Goal: Information Seeking & Learning: Check status

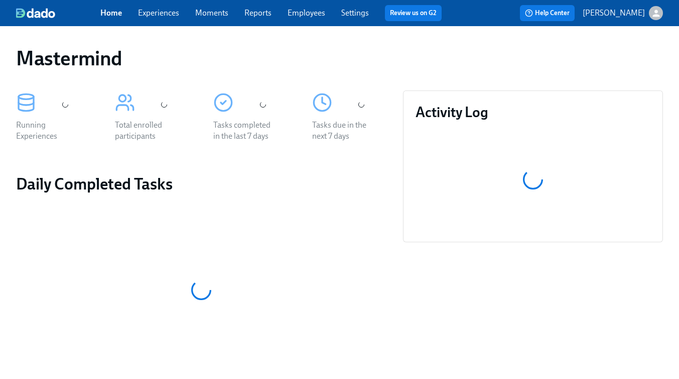
click at [657, 15] on icon "button" at bounding box center [656, 13] width 7 height 7
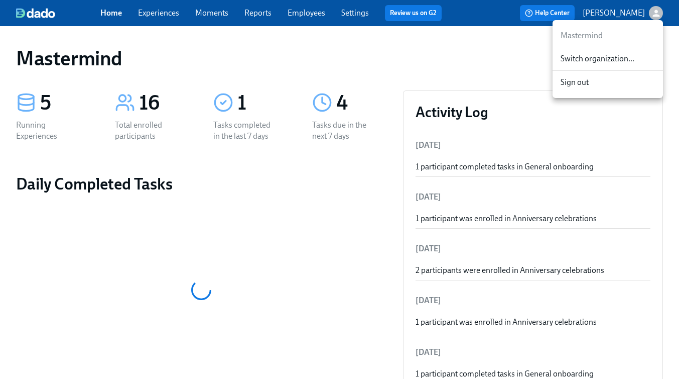
click at [618, 60] on span "Switch organization..." at bounding box center [608, 58] width 94 height 11
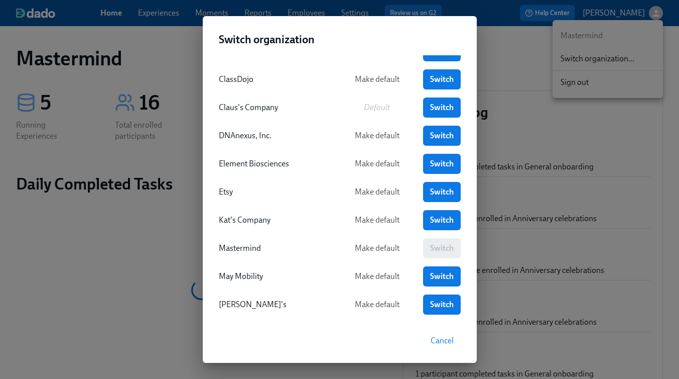
scroll to position [151, 0]
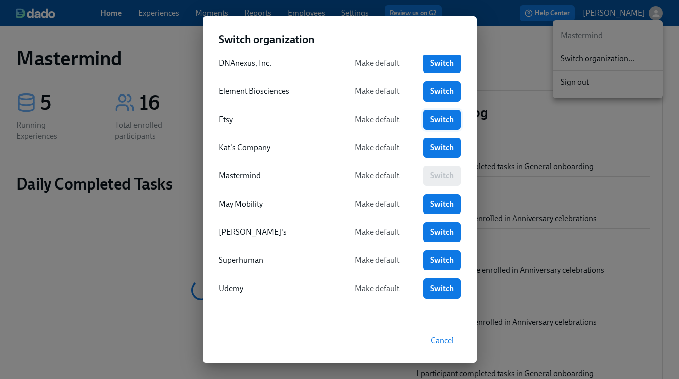
click at [440, 114] on span "Switch" at bounding box center [442, 119] width 24 height 10
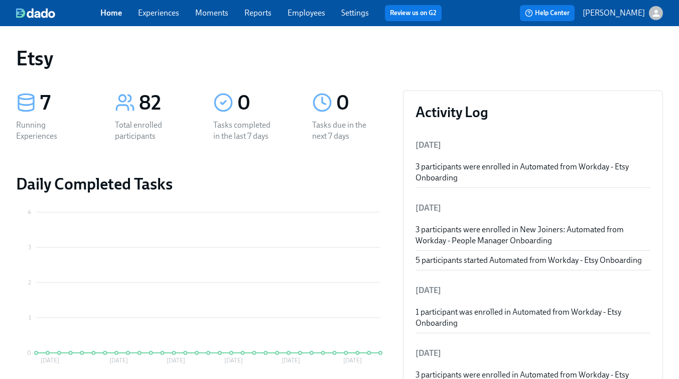
click at [164, 9] on link "Experiences" at bounding box center [158, 13] width 41 height 10
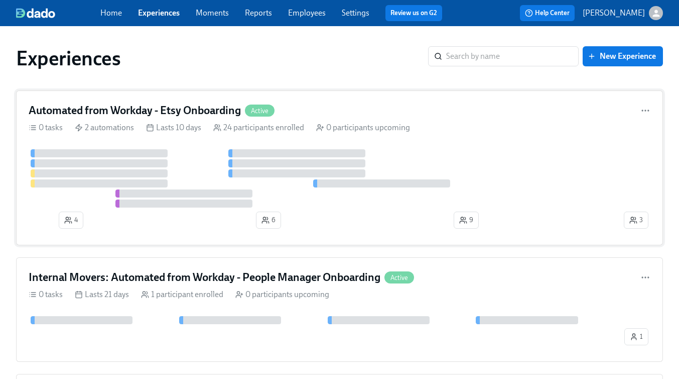
click at [490, 130] on div "0 tasks 2 automations Lasts 10 days 24 participants enrolled 0 participants upc…" at bounding box center [340, 127] width 622 height 11
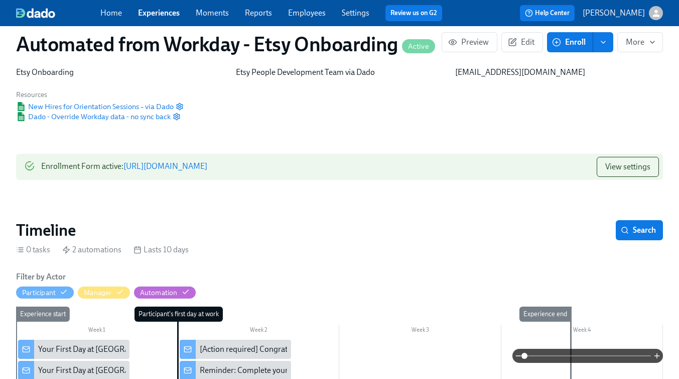
scroll to position [4, 0]
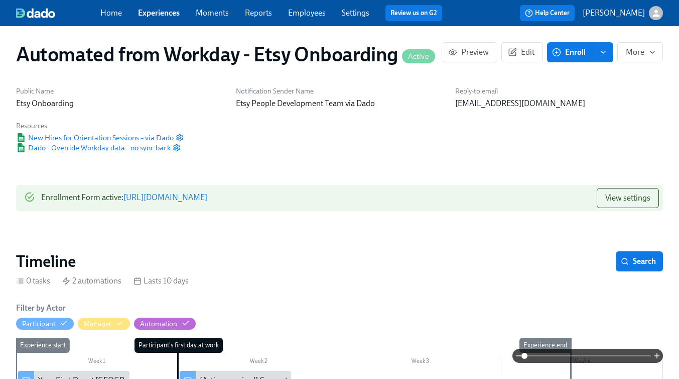
click at [164, 14] on link "Experiences" at bounding box center [159, 13] width 42 height 10
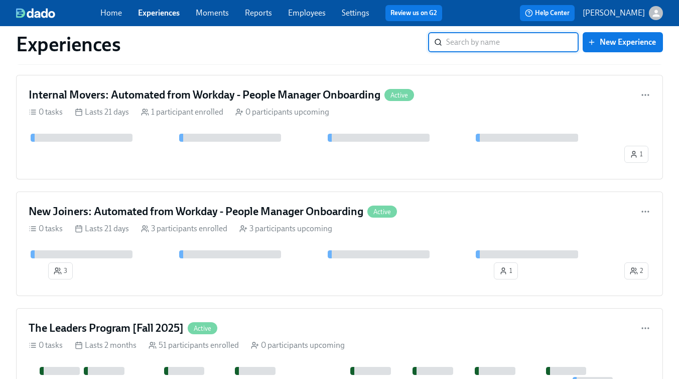
scroll to position [183, 0]
click at [234, 208] on h4 "New Joiners: Automated from Workday - People Manager Onboarding" at bounding box center [196, 210] width 335 height 15
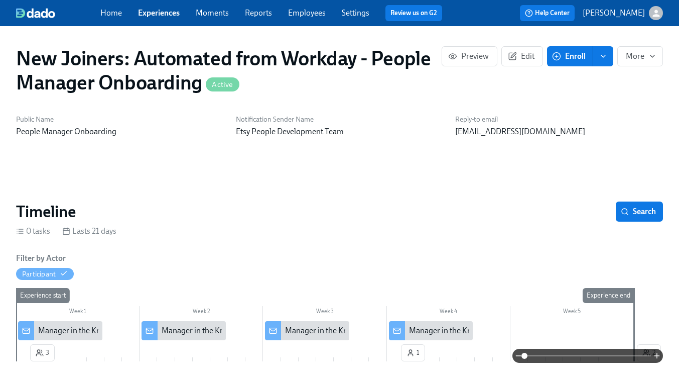
click at [172, 14] on link "Experiences" at bounding box center [159, 13] width 42 height 10
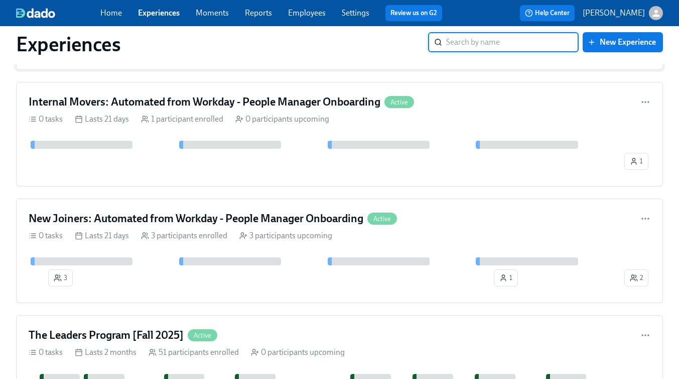
scroll to position [178, 0]
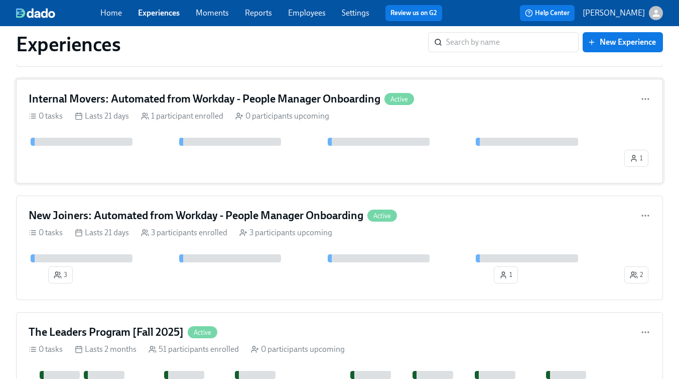
click at [351, 109] on div "Internal Movers: Automated from Workday - People Manager Onboarding Active 0 ta…" at bounding box center [339, 131] width 647 height 104
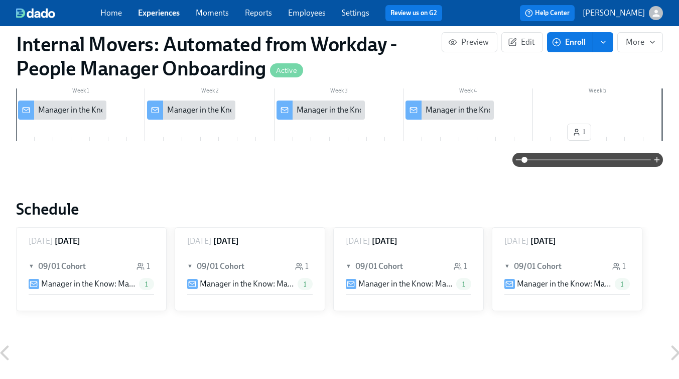
scroll to position [115, 0]
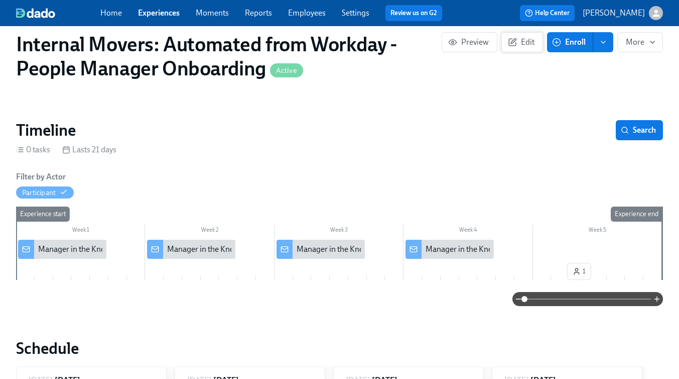
click at [510, 45] on icon "button" at bounding box center [512, 42] width 7 height 7
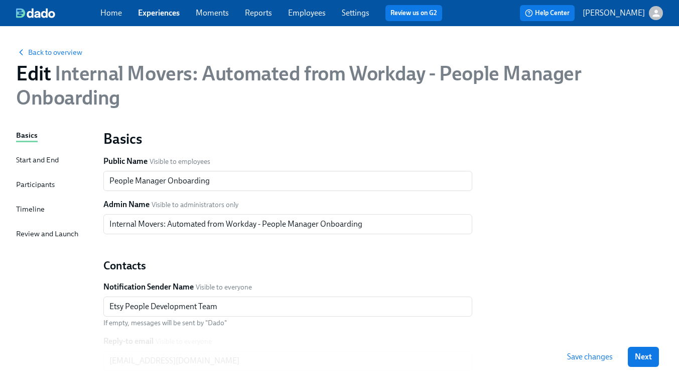
click at [49, 153] on div "Basics Start and End Participants Timeline Review and Launch" at bounding box center [53, 331] width 75 height 403
click at [41, 161] on div "Start and End" at bounding box center [37, 159] width 43 height 11
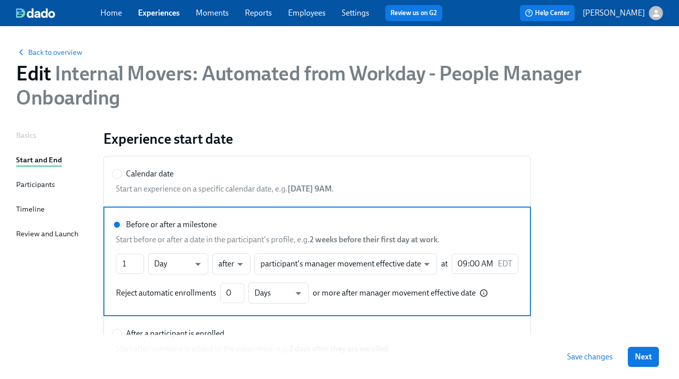
click at [33, 183] on div "Participants" at bounding box center [35, 184] width 39 height 11
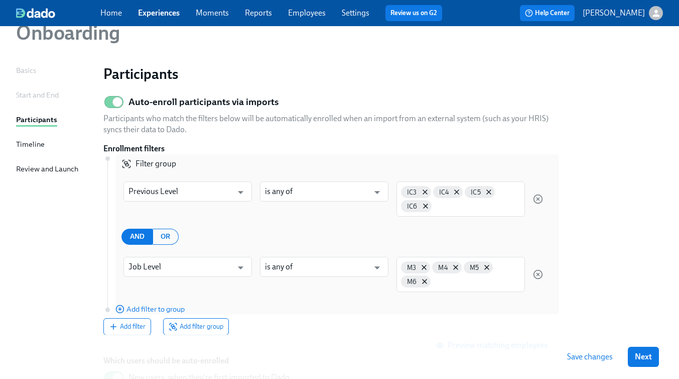
scroll to position [65, 0]
click at [28, 143] on div "Timeline" at bounding box center [30, 143] width 29 height 11
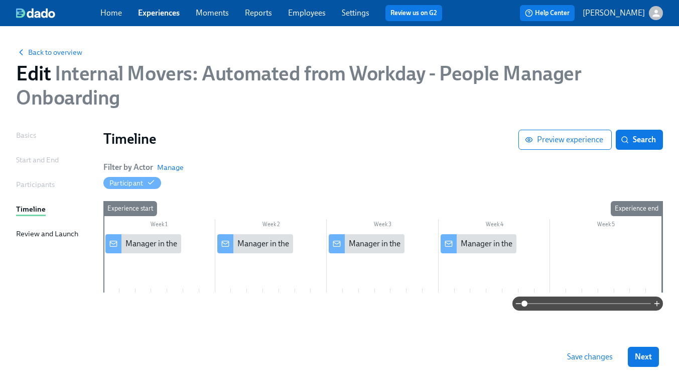
click at [155, 15] on link "Experiences" at bounding box center [159, 13] width 42 height 10
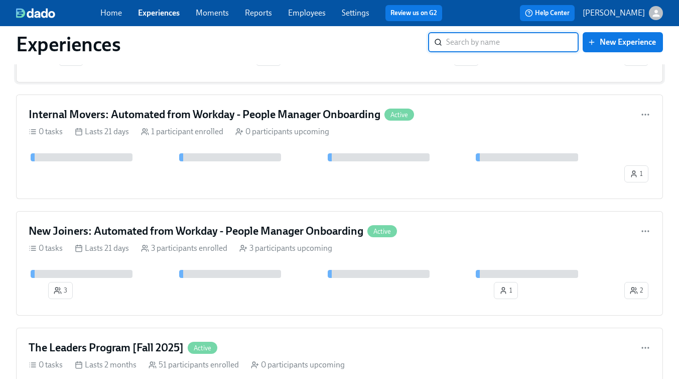
scroll to position [169, 0]
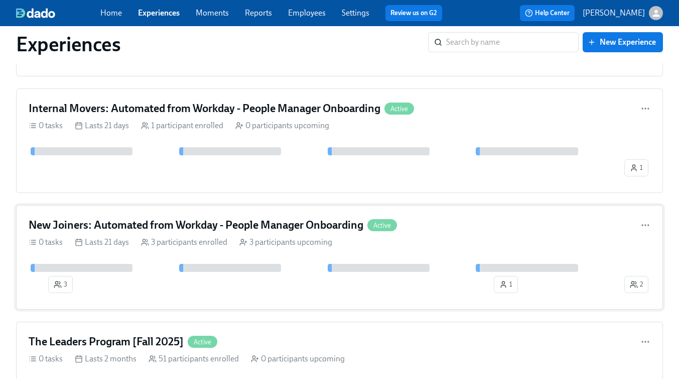
click at [431, 241] on div "0 tasks Lasts 21 days 3 participants enrolled 3 participants upcoming" at bounding box center [340, 241] width 622 height 11
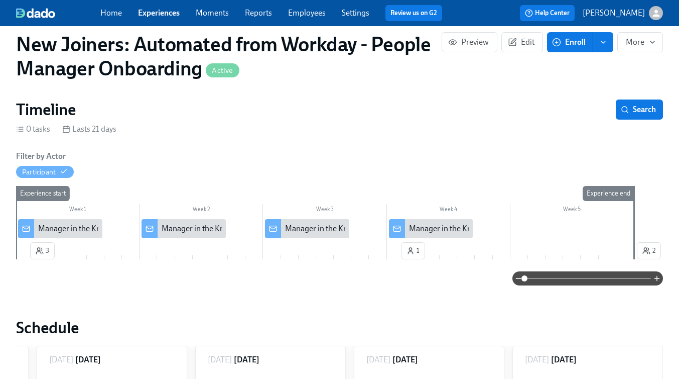
scroll to position [97, 0]
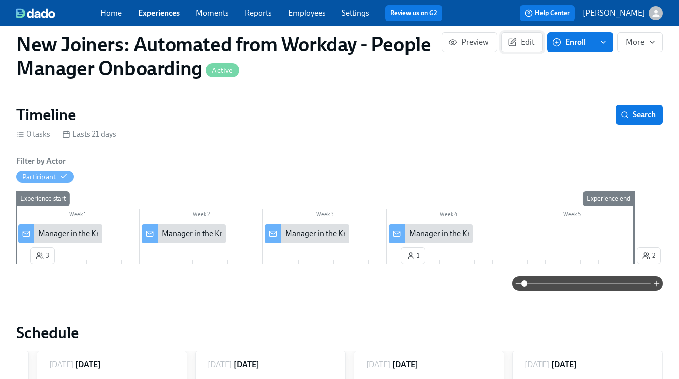
click at [525, 47] on span "Edit" at bounding box center [522, 42] width 25 height 10
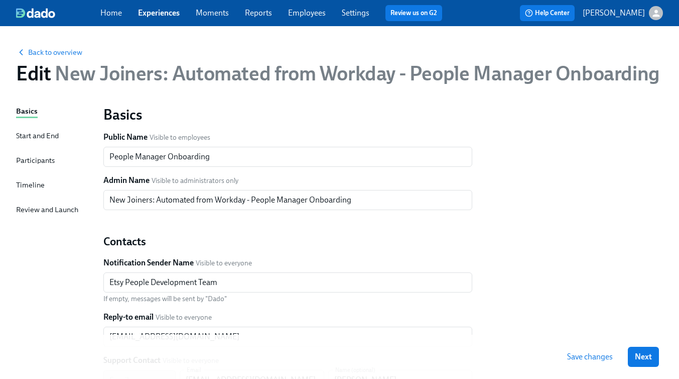
click at [38, 161] on div "Participants" at bounding box center [35, 160] width 39 height 11
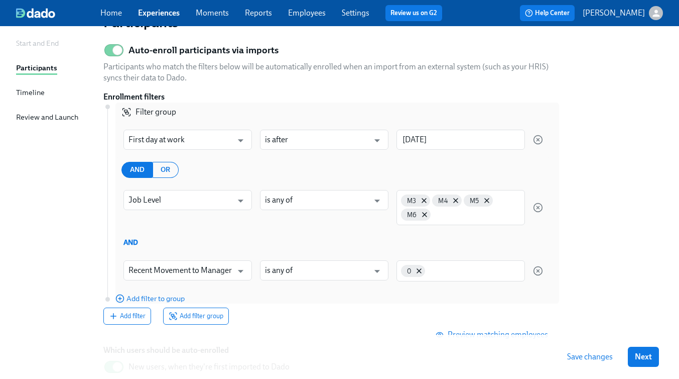
scroll to position [120, 0]
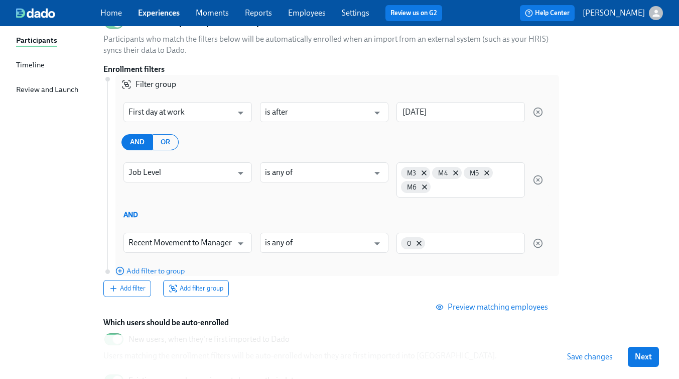
click at [401, 283] on div "Add filter Add filter group" at bounding box center [325, 288] width 444 height 17
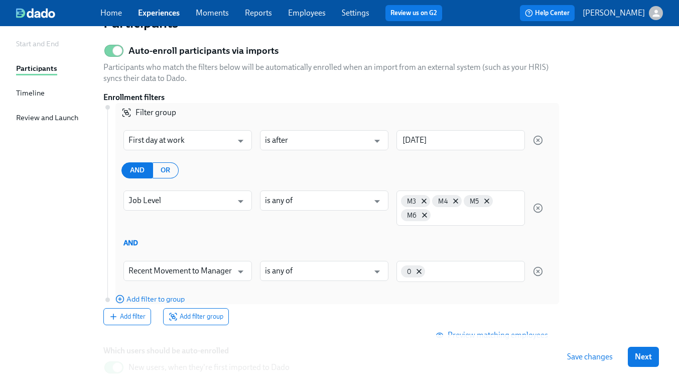
scroll to position [95, 0]
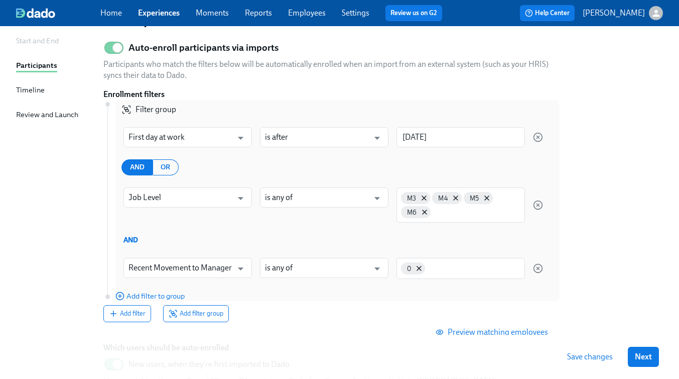
click at [169, 15] on link "Experiences" at bounding box center [159, 13] width 42 height 10
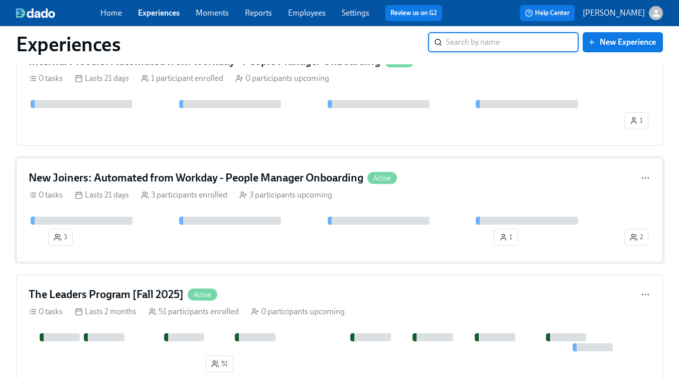
scroll to position [218, 0]
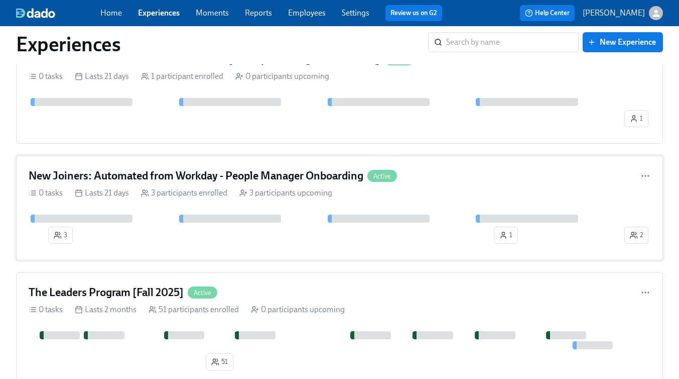
click at [274, 172] on h4 "New Joiners: Automated from Workday - People Manager Onboarding" at bounding box center [196, 175] width 335 height 15
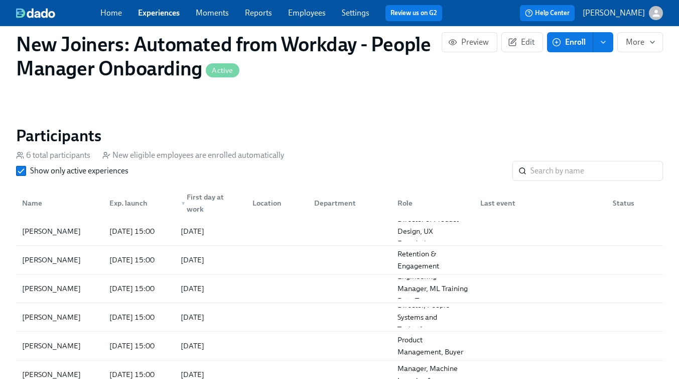
scroll to position [636, 0]
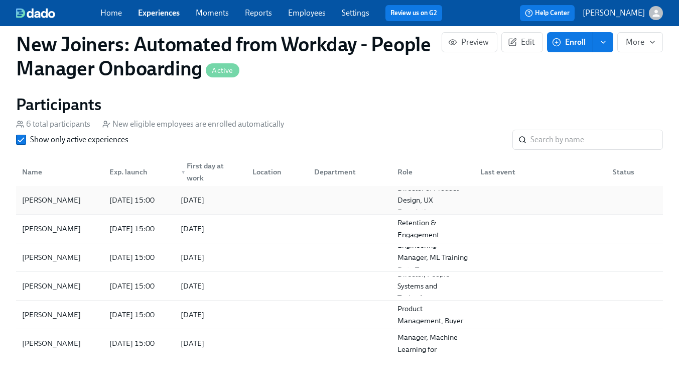
click at [256, 204] on div at bounding box center [275, 200] width 62 height 20
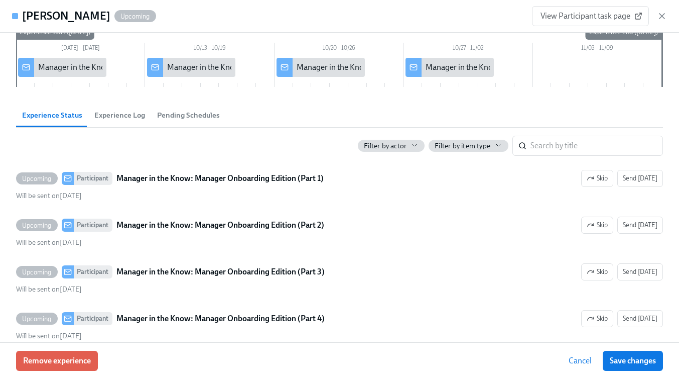
scroll to position [49, 0]
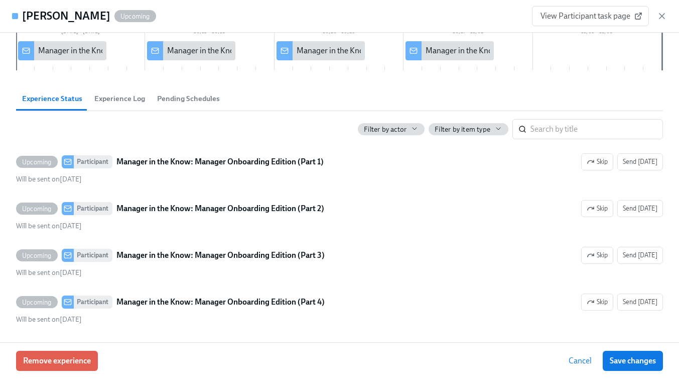
click at [107, 103] on span "Experience Log" at bounding box center [119, 99] width 51 height 12
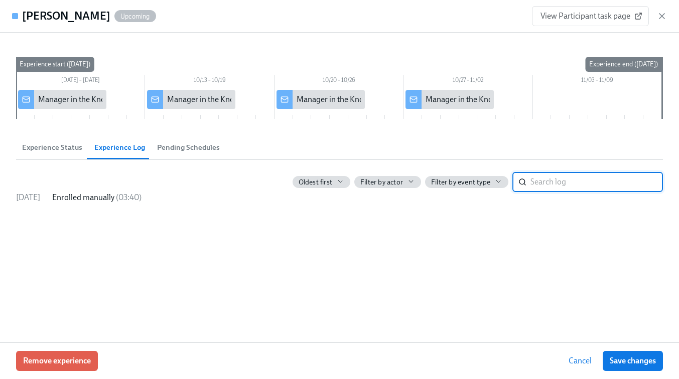
scroll to position [0, 0]
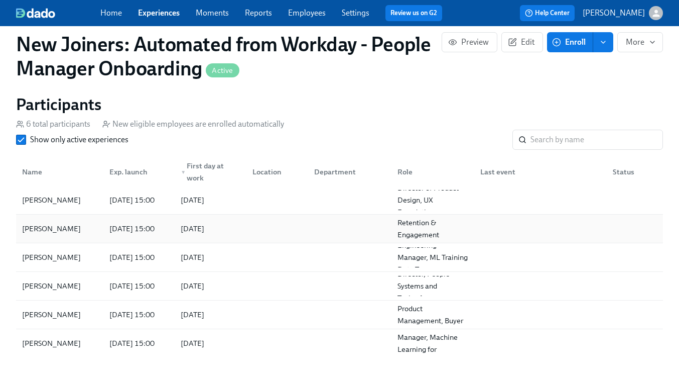
click at [245, 222] on div at bounding box center [275, 228] width 62 height 20
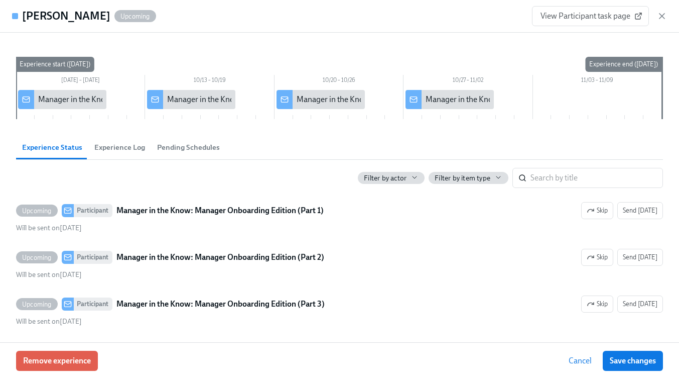
click at [104, 152] on span "Experience Log" at bounding box center [119, 148] width 51 height 12
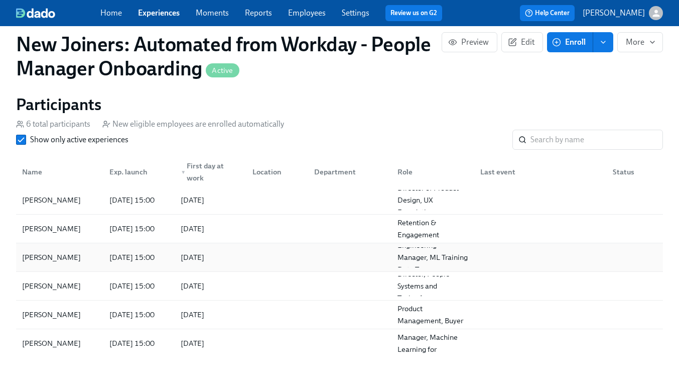
click at [245, 251] on div at bounding box center [275, 257] width 62 height 20
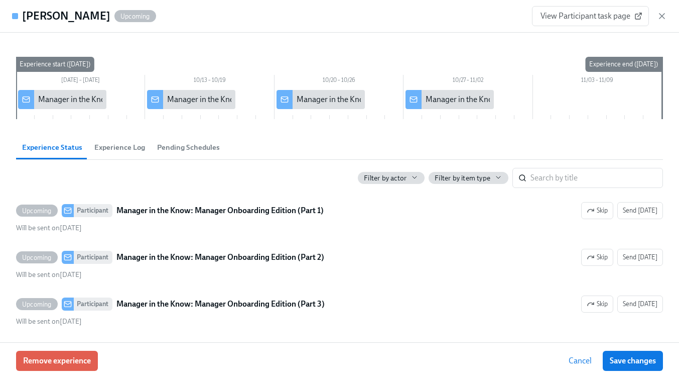
click at [120, 149] on span "Experience Log" at bounding box center [119, 148] width 51 height 12
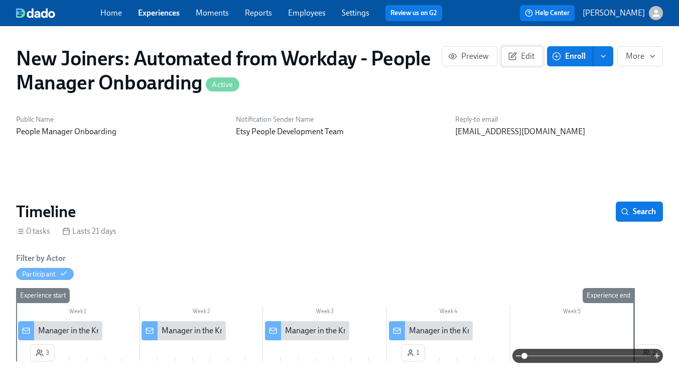
click at [528, 53] on span "Edit" at bounding box center [522, 56] width 25 height 10
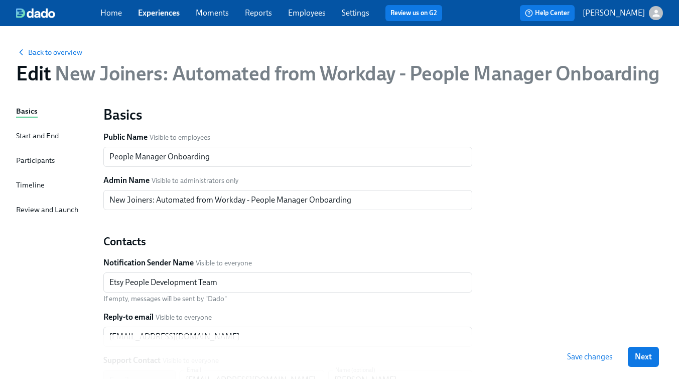
click at [38, 160] on div "Participants" at bounding box center [35, 160] width 39 height 11
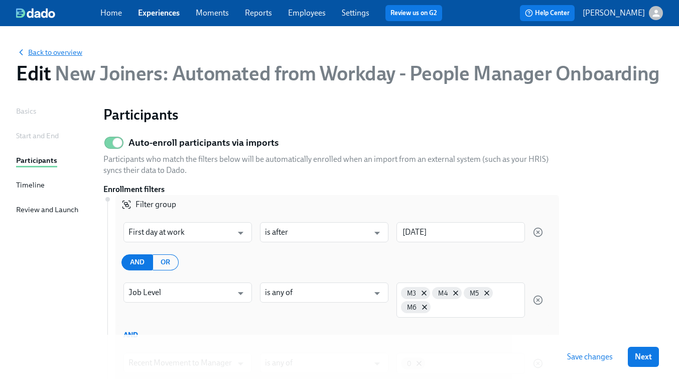
click at [51, 53] on span "Back to overview" at bounding box center [49, 52] width 66 height 10
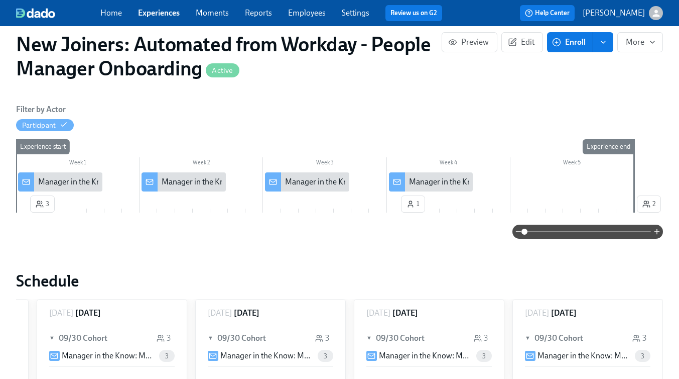
scroll to position [150, 0]
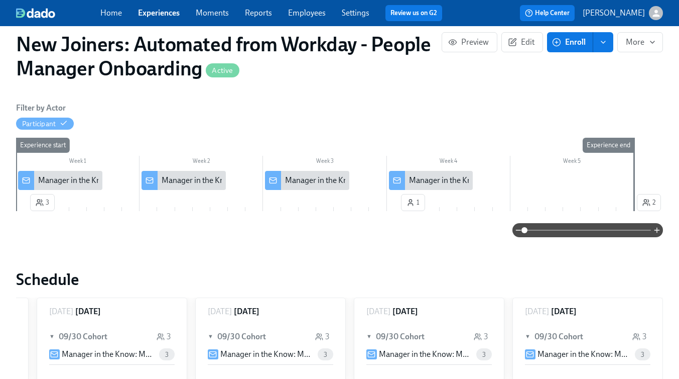
click at [149, 10] on link "Experiences" at bounding box center [159, 13] width 42 height 10
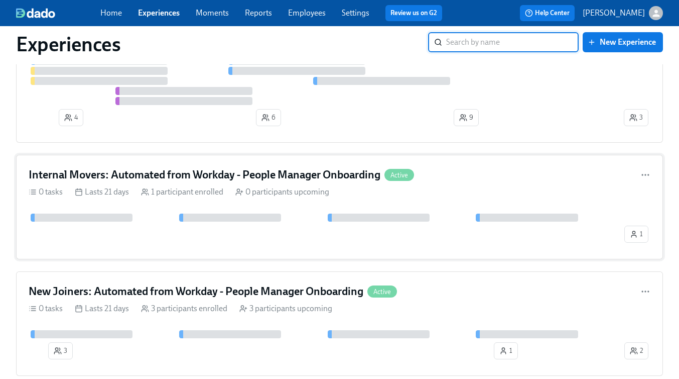
scroll to position [110, 0]
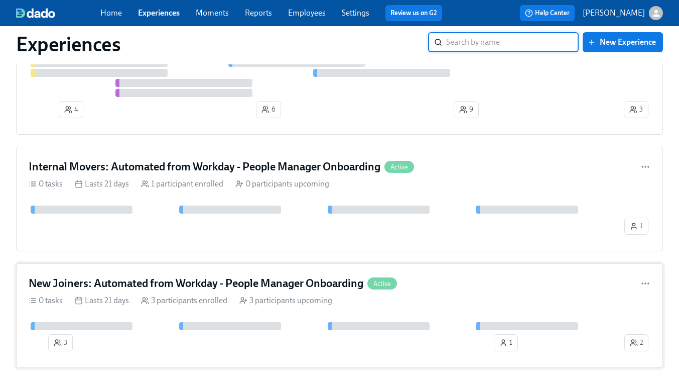
click at [201, 272] on div "New Joiners: Automated from Workday - People Manager Onboarding Active 0 tasks …" at bounding box center [339, 315] width 647 height 104
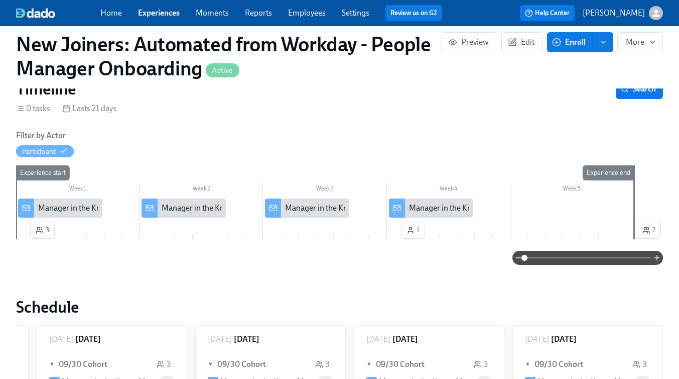
scroll to position [124, 0]
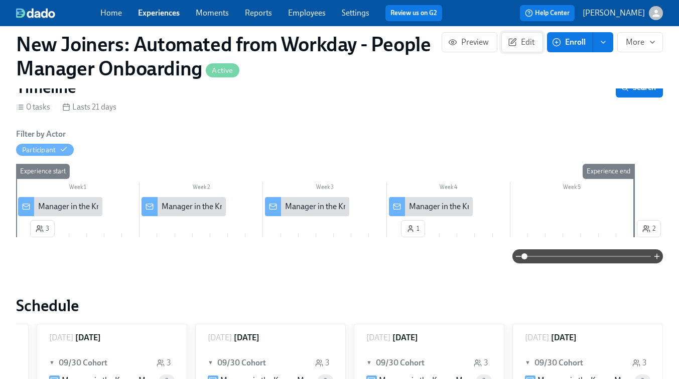
click at [510, 50] on button "Edit" at bounding box center [523, 42] width 42 height 20
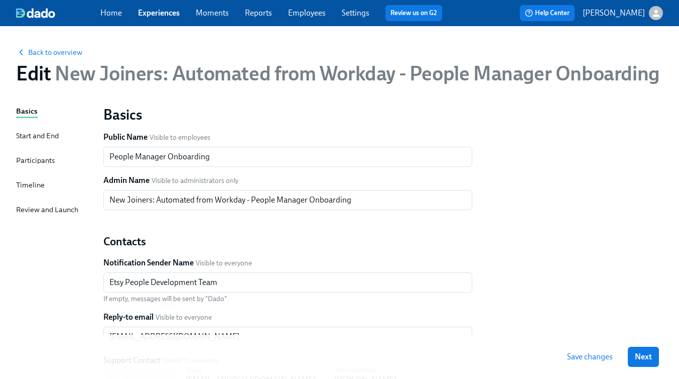
click at [50, 164] on div "Participants" at bounding box center [35, 160] width 39 height 11
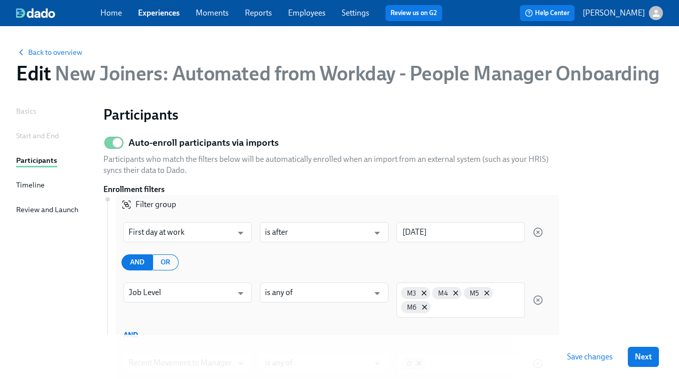
click at [168, 14] on link "Experiences" at bounding box center [159, 13] width 42 height 10
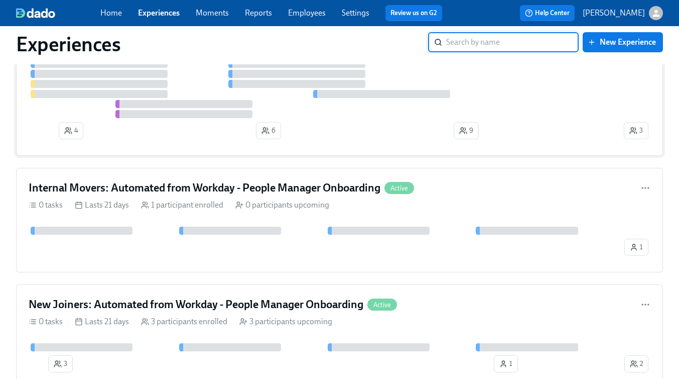
scroll to position [93, 0]
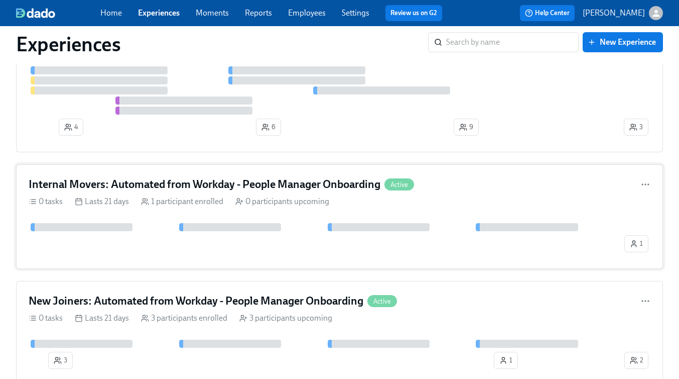
click at [290, 188] on h4 "Internal Movers: Automated from Workday - People Manager Onboarding" at bounding box center [205, 184] width 352 height 15
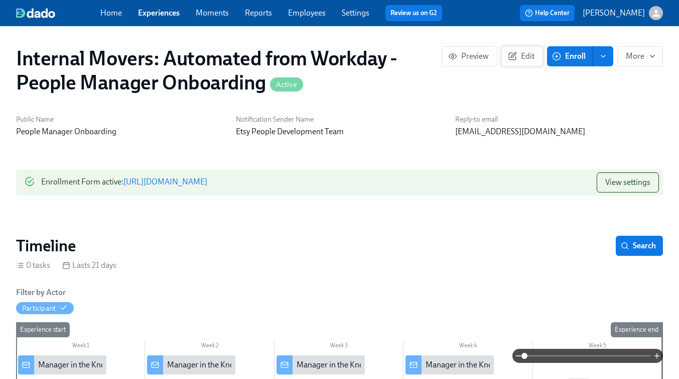
click at [523, 59] on span "Edit" at bounding box center [522, 56] width 25 height 10
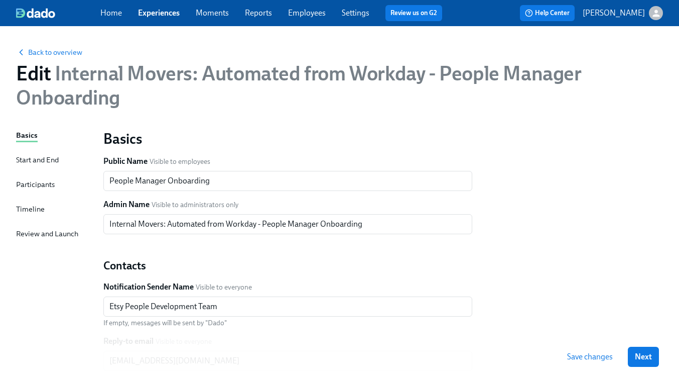
click at [35, 189] on div "Participants" at bounding box center [35, 184] width 39 height 11
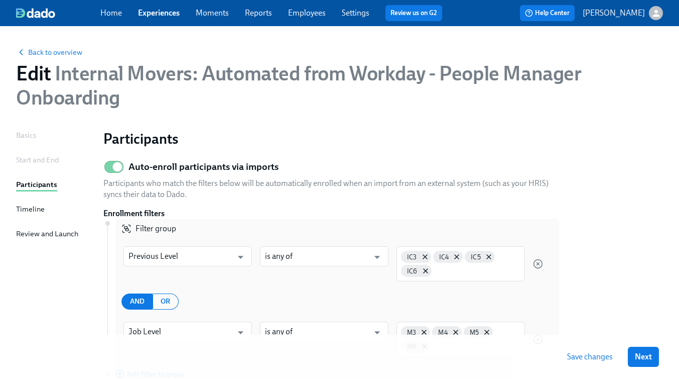
click at [322, 20] on div "Home Experiences Moments Reports Employees Settings Review us on G2" at bounding box center [275, 13] width 350 height 16
click at [309, 13] on link "Employees" at bounding box center [307, 13] width 38 height 10
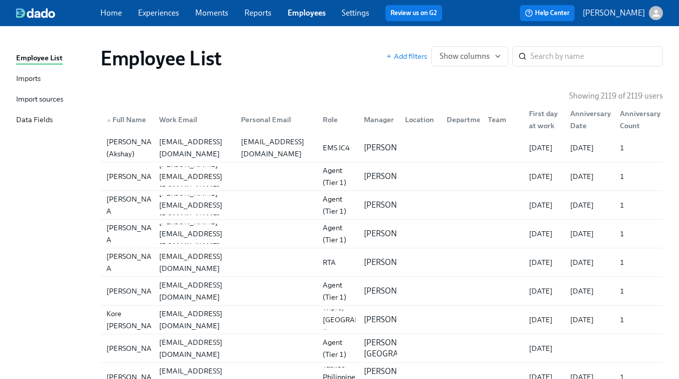
click at [25, 83] on div "Imports" at bounding box center [28, 79] width 25 height 13
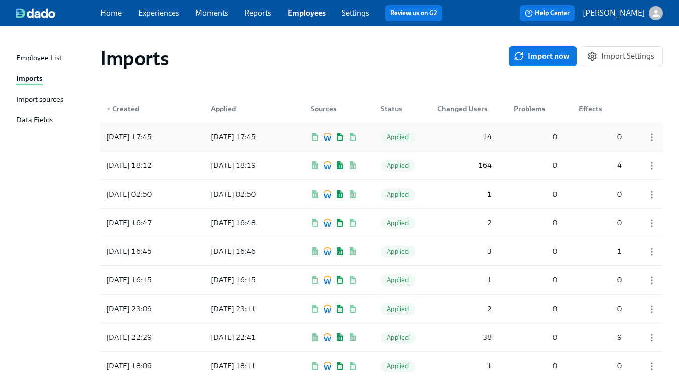
click at [260, 135] on div "2025/09/29 17:45" at bounding box center [233, 137] width 53 height 12
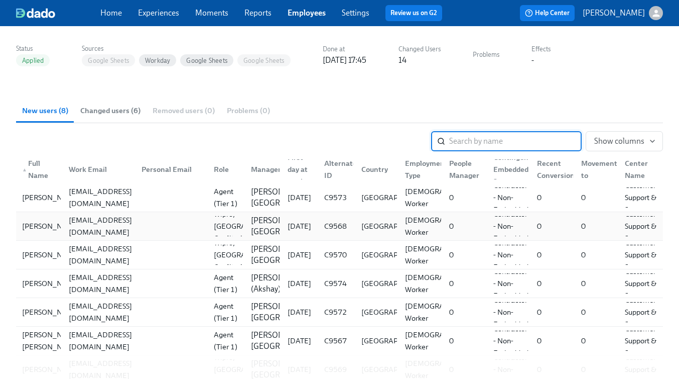
scroll to position [83, 0]
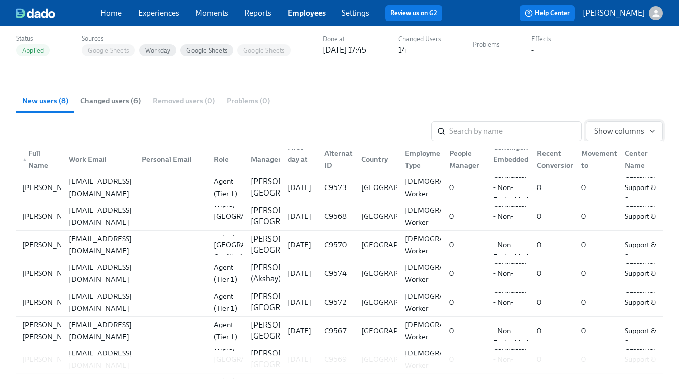
click at [622, 128] on span "Show columns" at bounding box center [624, 131] width 60 height 10
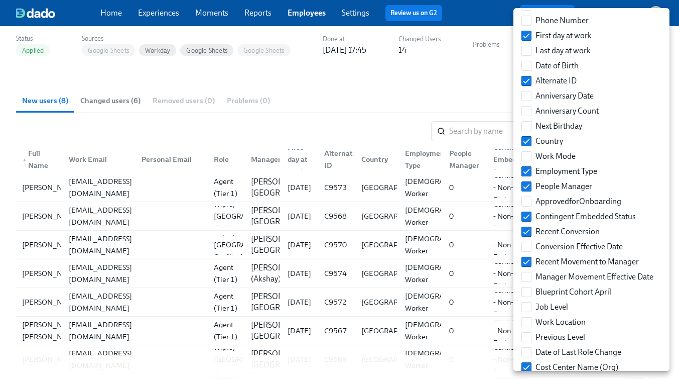
scroll to position [140, 0]
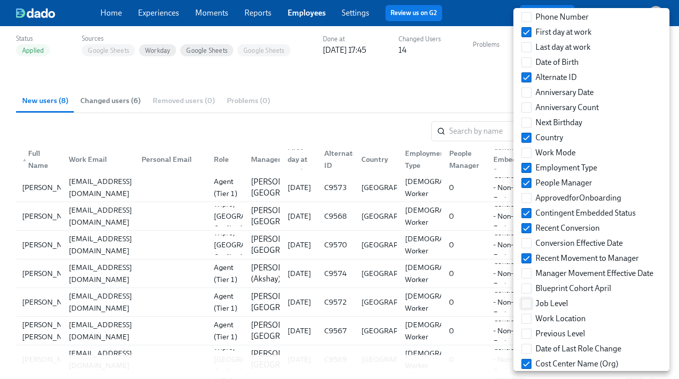
click at [529, 301] on input "Job Level" at bounding box center [526, 303] width 9 height 9
checkbox input "true"
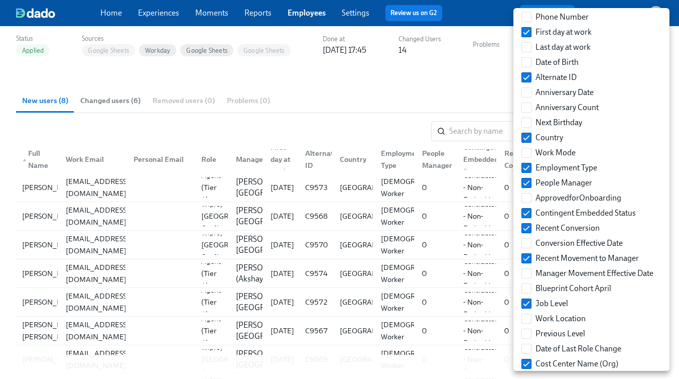
click at [387, 87] on div at bounding box center [339, 189] width 679 height 379
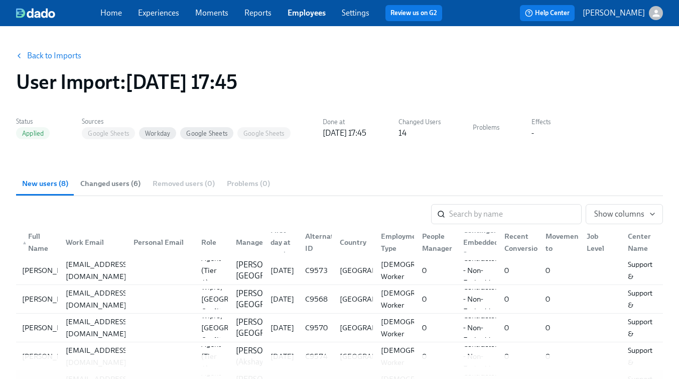
scroll to position [0, 0]
click at [113, 181] on span "Changed users (6)" at bounding box center [110, 184] width 60 height 12
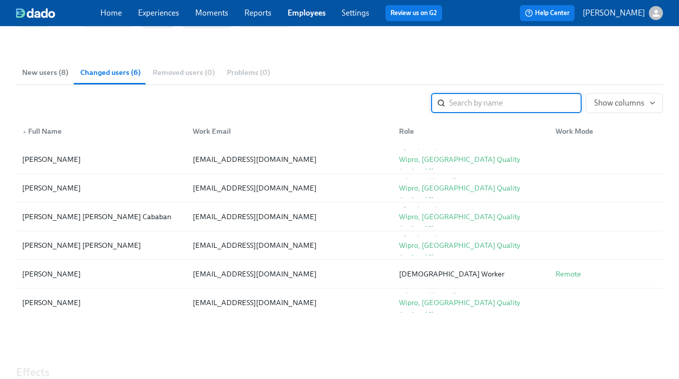
scroll to position [109, 0]
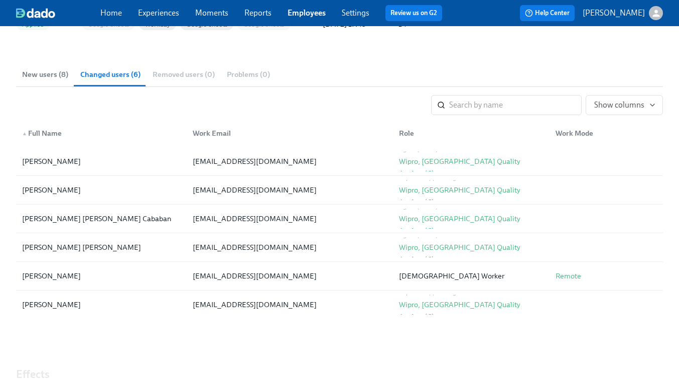
click at [33, 71] on span "New users (8)" at bounding box center [45, 75] width 46 height 12
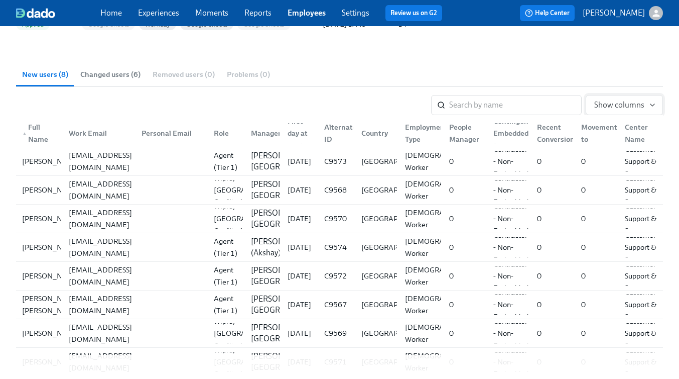
click at [621, 110] on button "Show columns" at bounding box center [624, 105] width 77 height 20
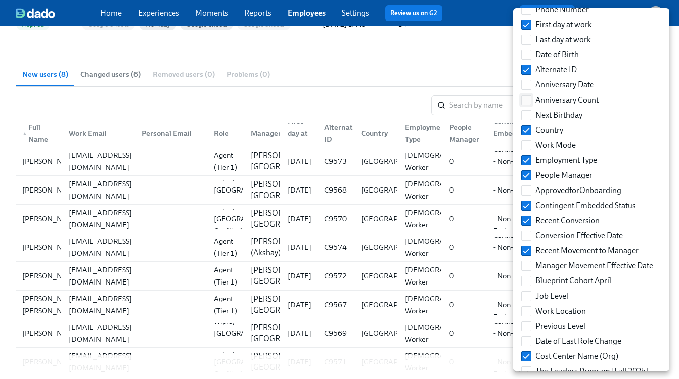
scroll to position [162, 0]
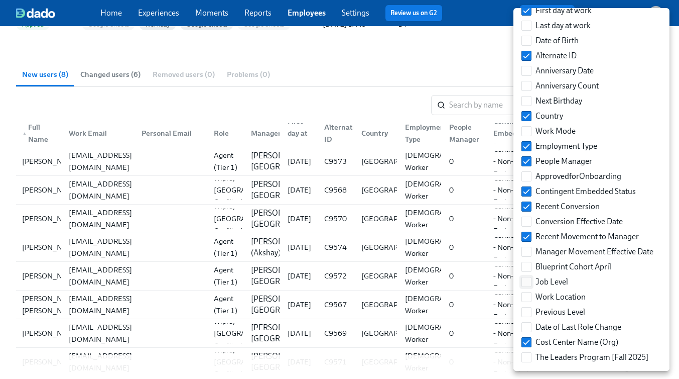
click at [529, 280] on input "Job Level" at bounding box center [526, 281] width 9 height 9
checkbox input "true"
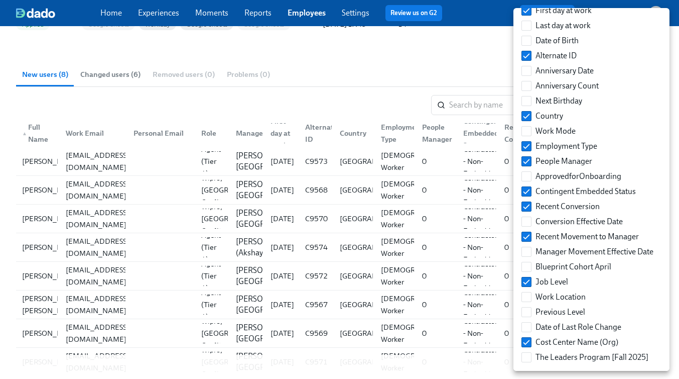
click at [362, 81] on div at bounding box center [339, 189] width 679 height 379
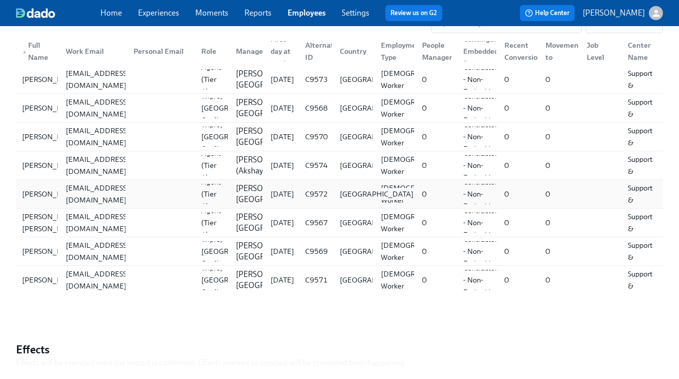
scroll to position [136, 0]
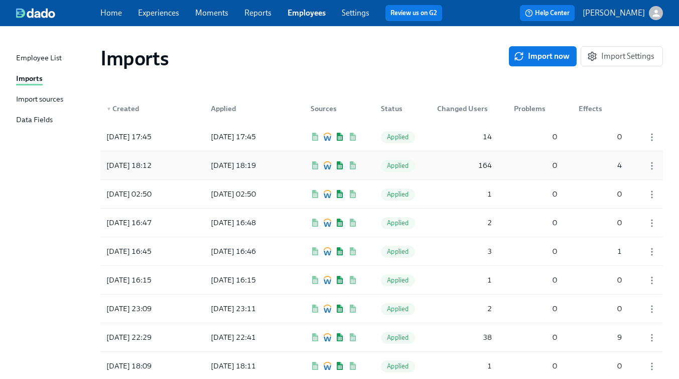
click at [460, 165] on div "164" at bounding box center [464, 165] width 63 height 20
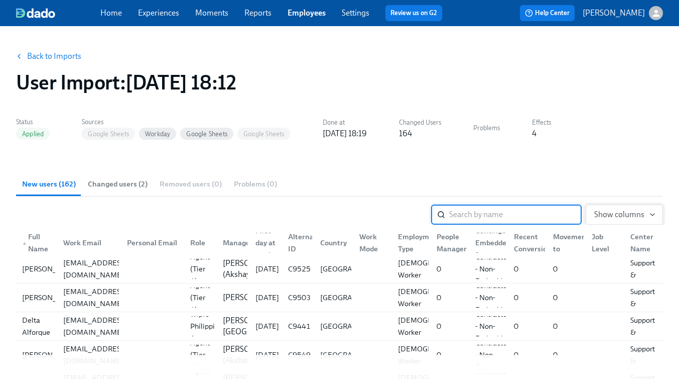
scroll to position [118, 0]
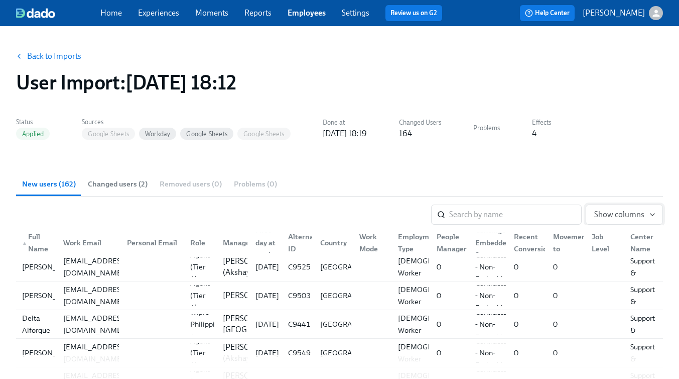
click at [628, 210] on span "Show columns" at bounding box center [624, 214] width 60 height 10
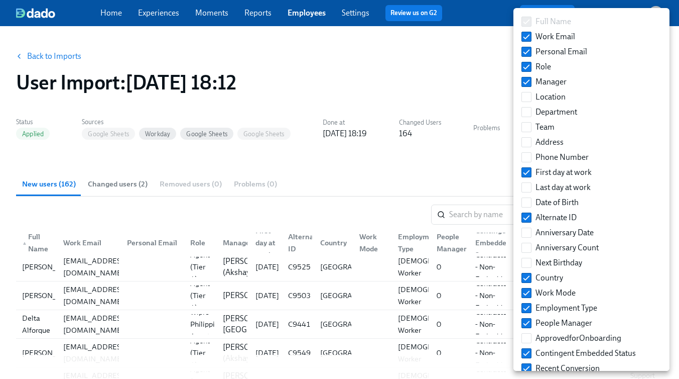
scroll to position [162, 0]
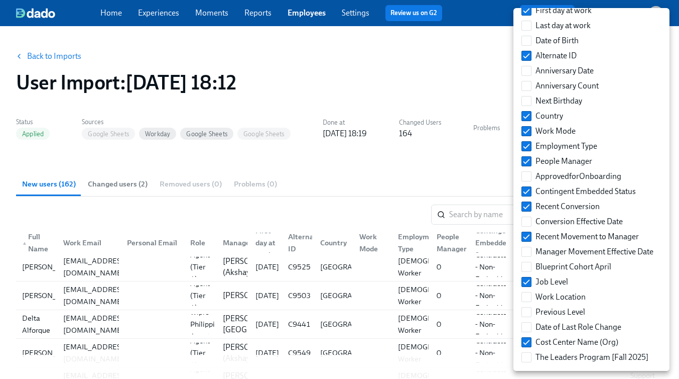
click at [442, 175] on div at bounding box center [339, 189] width 679 height 379
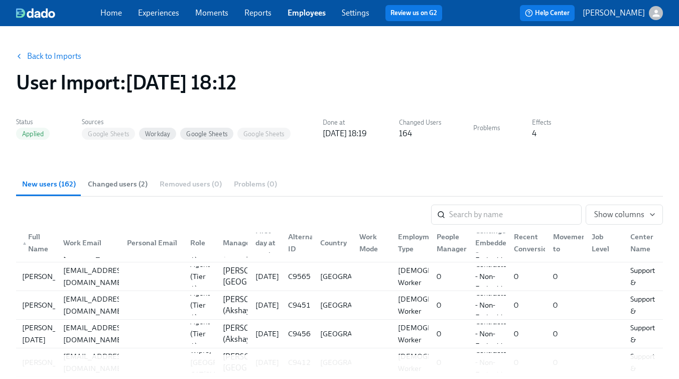
scroll to position [2719, 0]
click at [627, 223] on button "Show columns" at bounding box center [624, 214] width 77 height 20
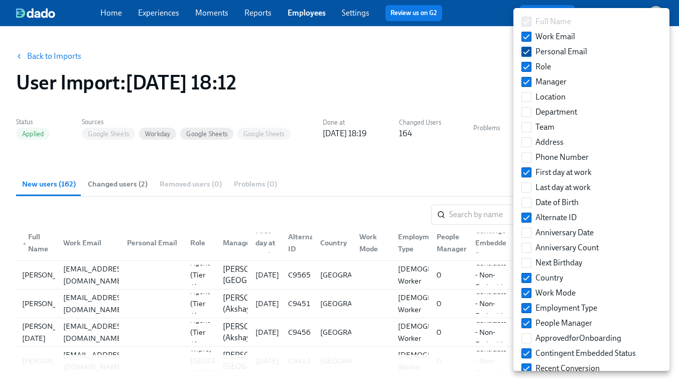
click at [527, 55] on input "Personal Email" at bounding box center [526, 51] width 9 height 9
checkbox input "false"
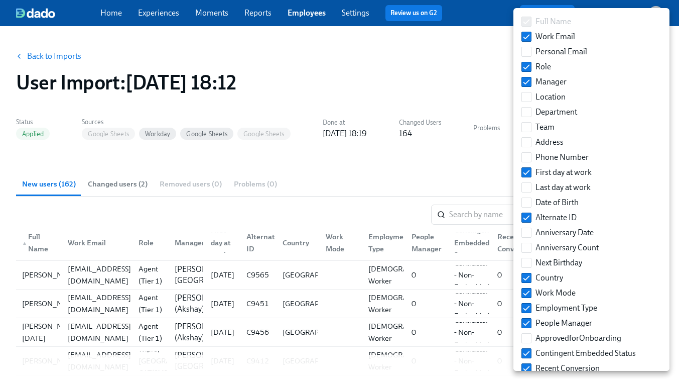
click at [410, 168] on div at bounding box center [339, 189] width 679 height 379
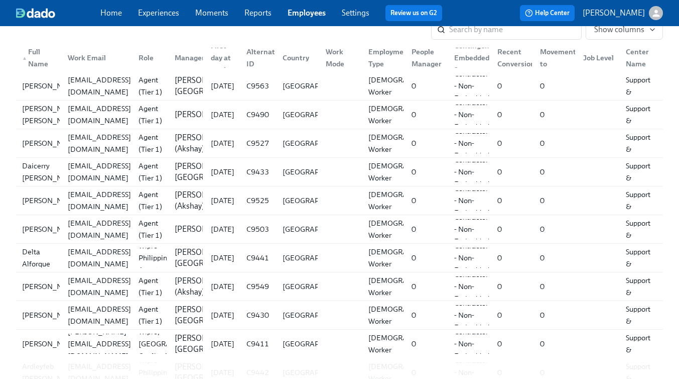
scroll to position [0, 0]
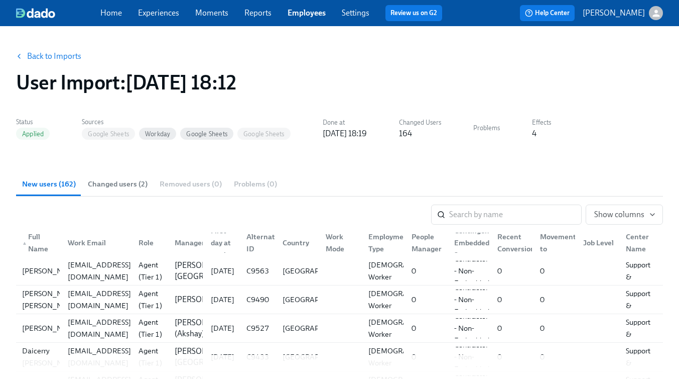
click at [35, 53] on link "Back to Imports" at bounding box center [54, 56] width 54 height 10
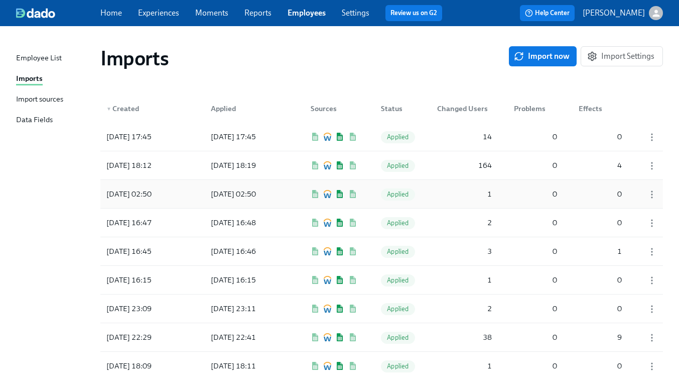
click at [222, 194] on div "2025/09/23 02:50" at bounding box center [233, 194] width 53 height 12
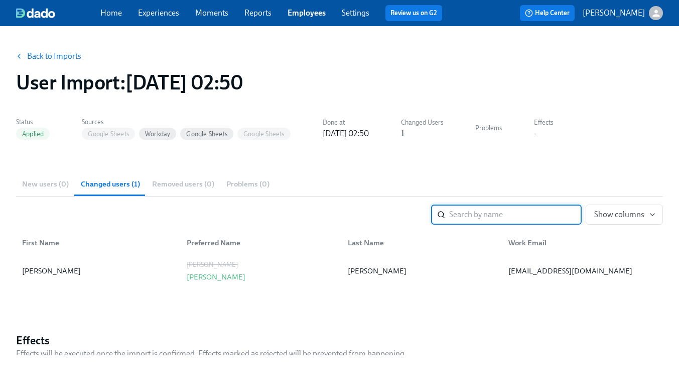
click at [48, 55] on link "Back to Imports" at bounding box center [54, 56] width 54 height 10
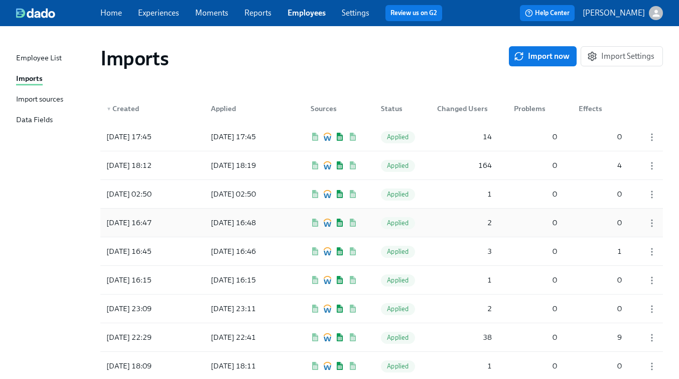
click at [244, 219] on div "2025/09/19 16:48" at bounding box center [233, 222] width 53 height 12
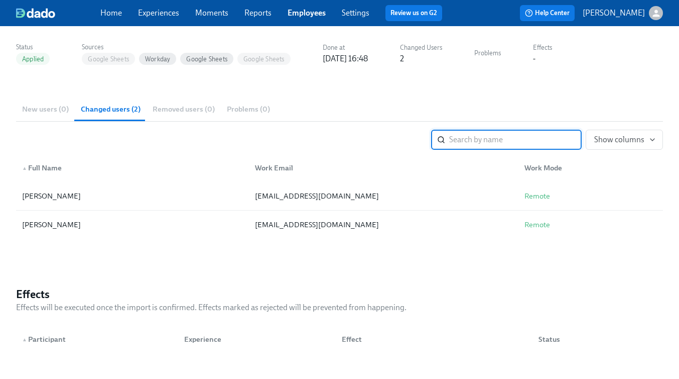
scroll to position [138, 0]
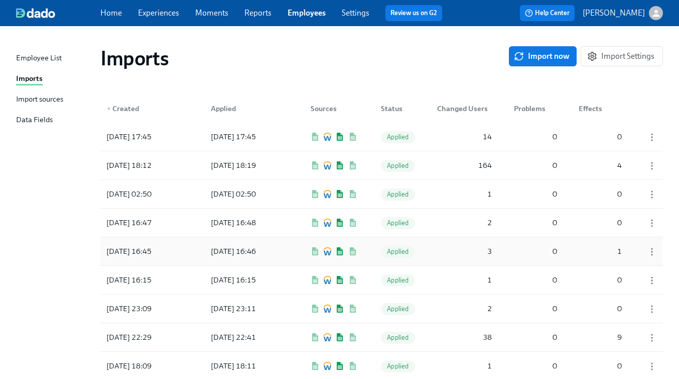
click at [222, 248] on div "2025/09/19 16:46" at bounding box center [233, 251] width 53 height 12
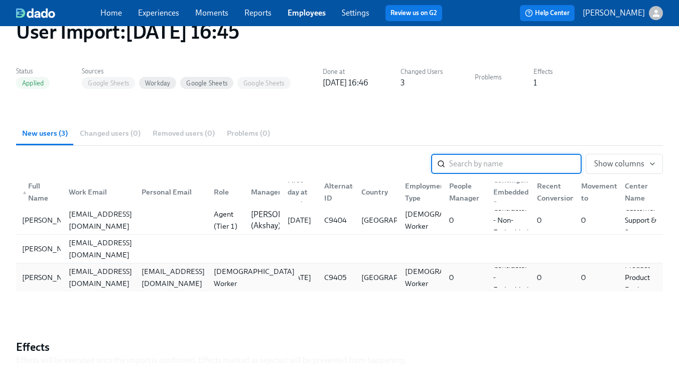
scroll to position [56, 0]
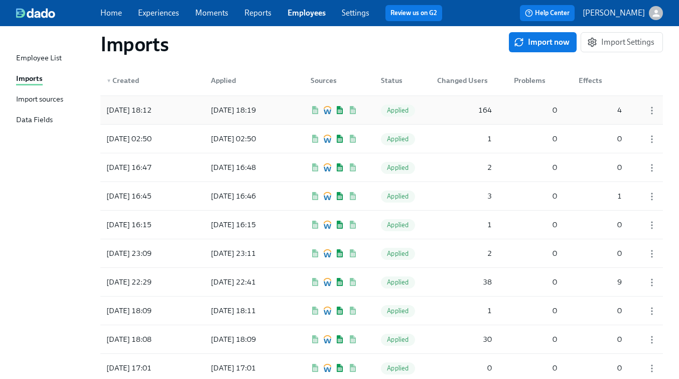
scroll to position [60, 0]
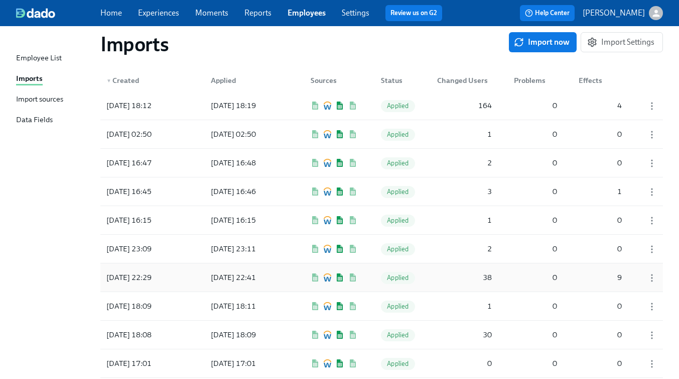
click at [244, 272] on div "2025/09/17 22:41" at bounding box center [233, 277] width 53 height 12
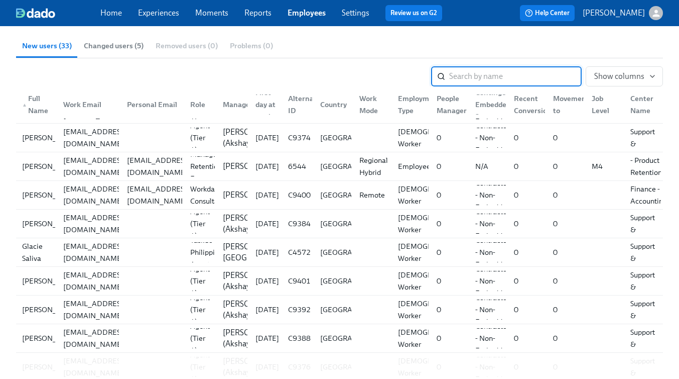
scroll to position [184, 0]
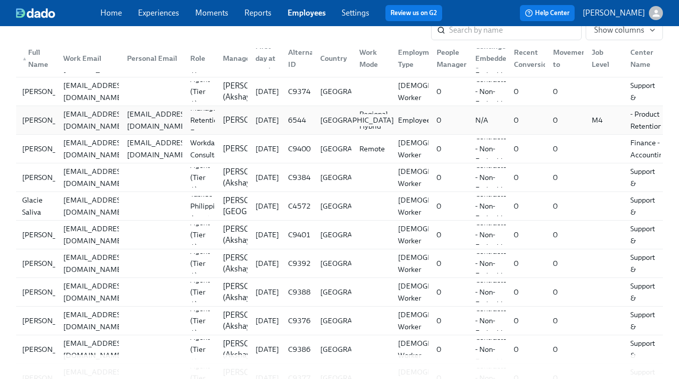
click at [336, 115] on div "United States of America" at bounding box center [357, 120] width 82 height 12
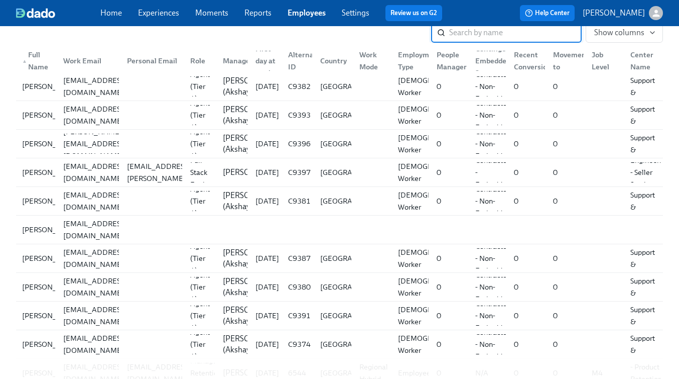
scroll to position [515, 0]
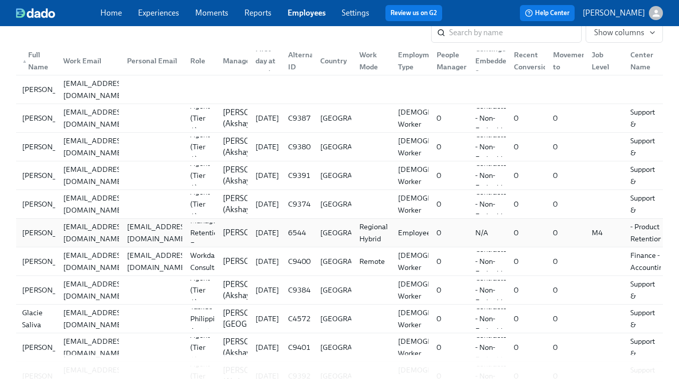
click at [558, 232] on div "0" at bounding box center [564, 232] width 39 height 20
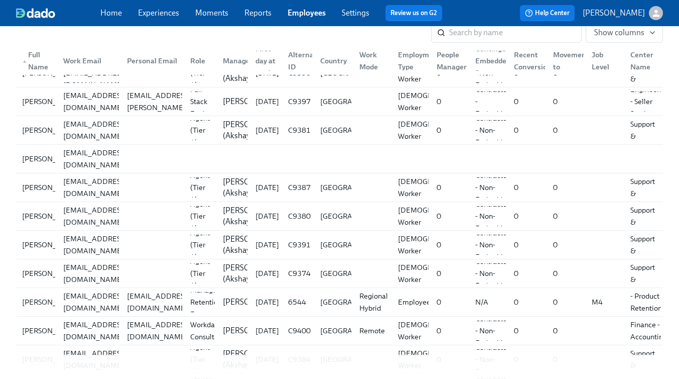
scroll to position [475, 0]
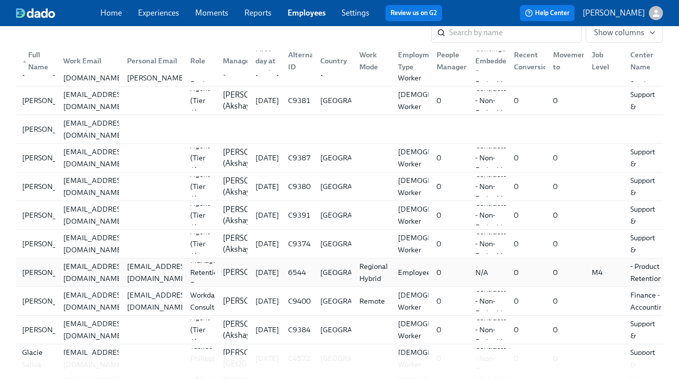
click at [260, 270] on div "09/30/2025" at bounding box center [268, 272] width 32 height 12
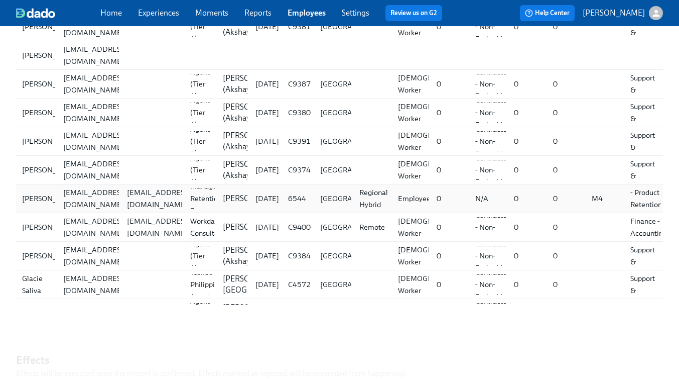
scroll to position [460, 0]
click at [592, 195] on div "M4" at bounding box center [597, 197] width 19 height 12
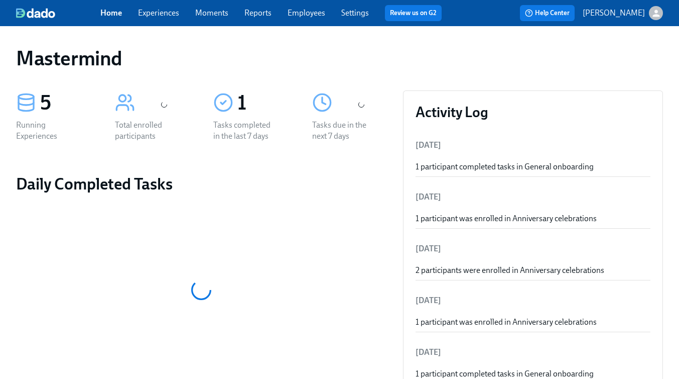
click at [660, 18] on div "button" at bounding box center [656, 13] width 14 height 14
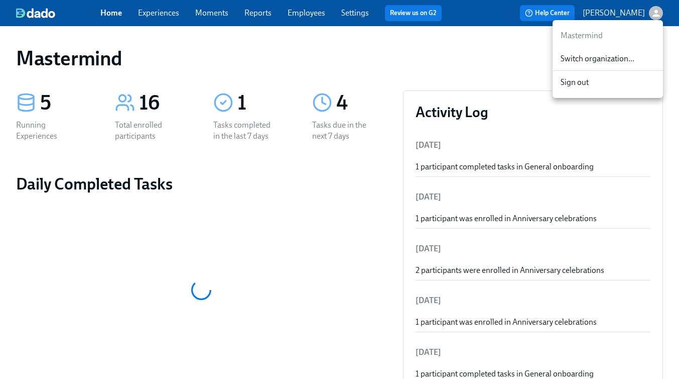
click at [617, 59] on span "Switch organization..." at bounding box center [608, 58] width 94 height 11
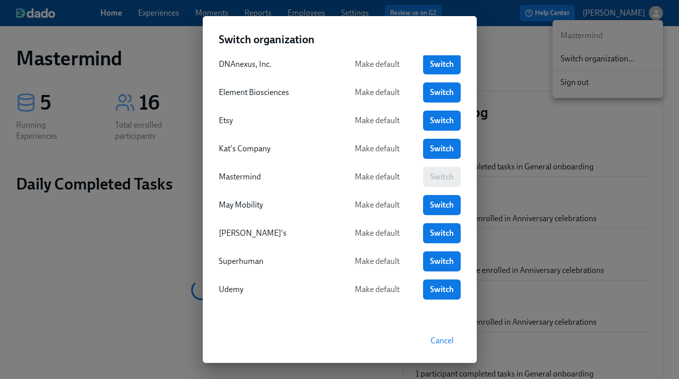
scroll to position [151, 0]
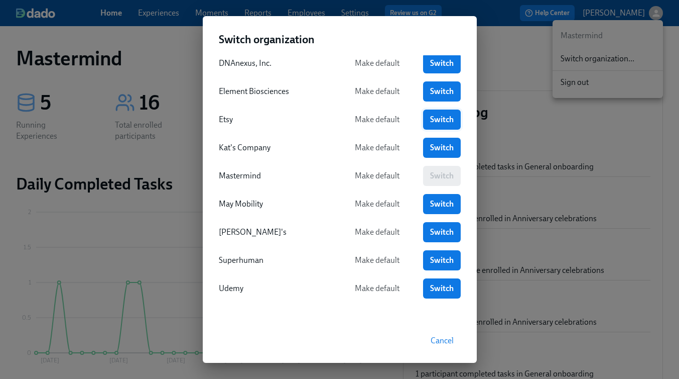
click at [443, 125] on link "Switch" at bounding box center [442, 119] width 38 height 20
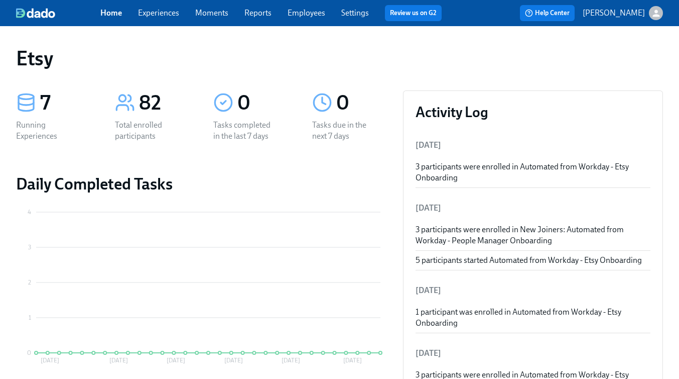
click at [160, 10] on link "Experiences" at bounding box center [158, 13] width 41 height 10
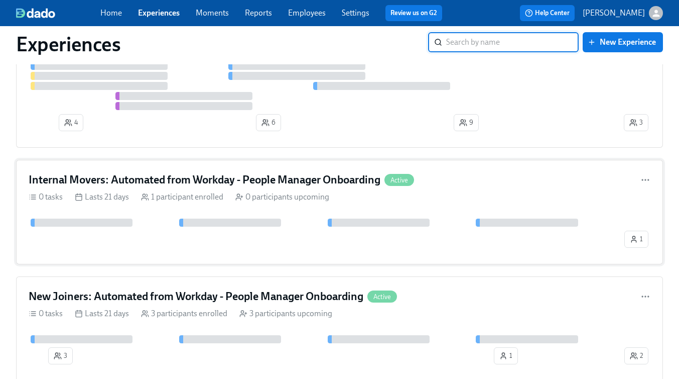
scroll to position [100, 0]
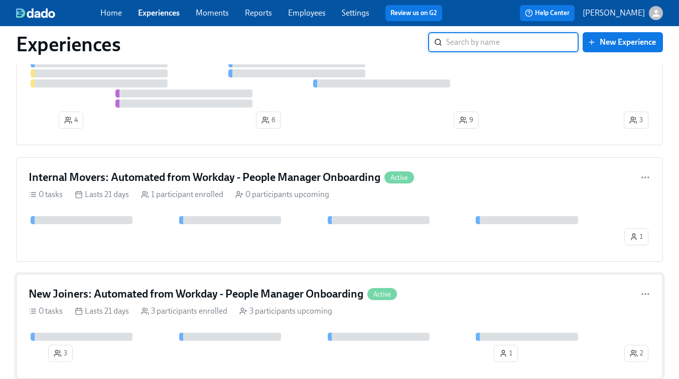
click at [285, 289] on h4 "New Joiners: Automated from Workday - People Manager Onboarding" at bounding box center [196, 293] width 335 height 15
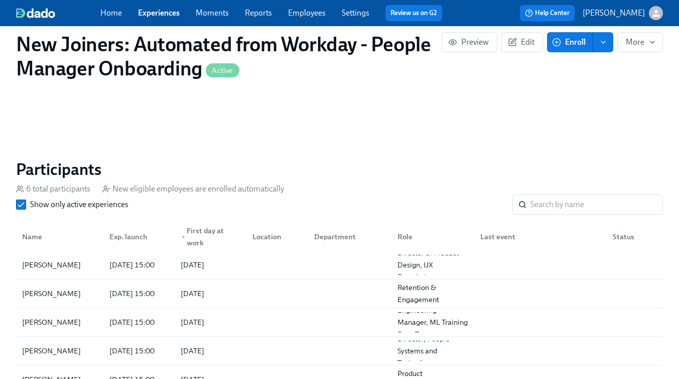
scroll to position [572, 0]
click at [286, 289] on div at bounding box center [275, 293] width 62 height 20
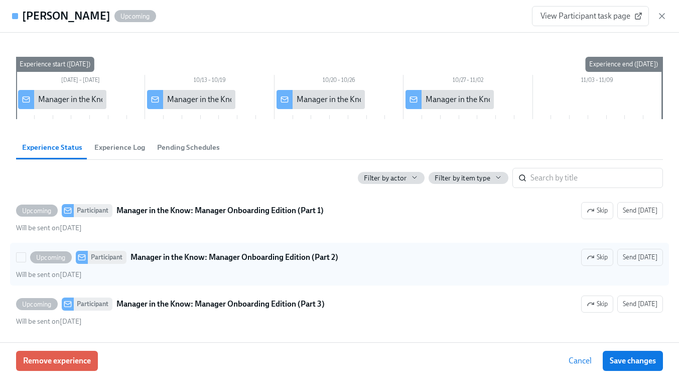
scroll to position [49, 0]
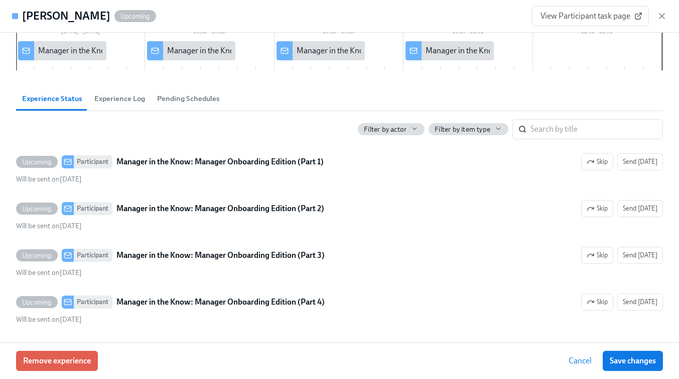
click at [115, 100] on span "Experience Log" at bounding box center [119, 99] width 51 height 12
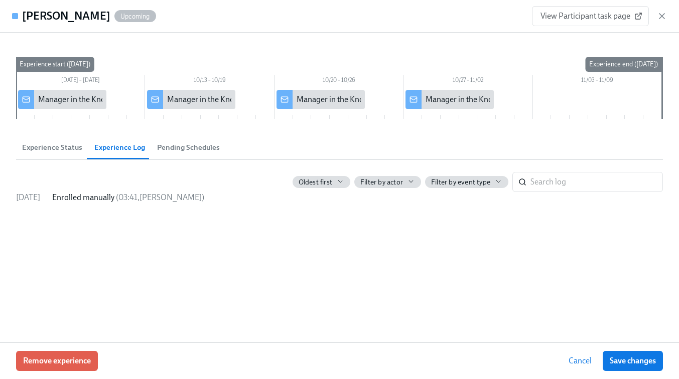
click at [65, 144] on span "Experience Status" at bounding box center [52, 148] width 60 height 12
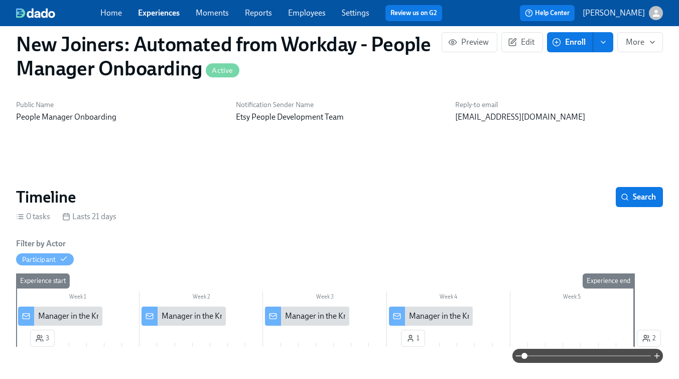
scroll to position [18, 0]
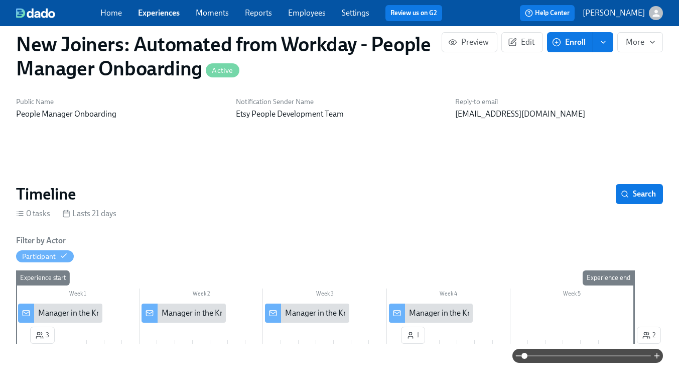
click at [164, 12] on link "Experiences" at bounding box center [159, 13] width 42 height 10
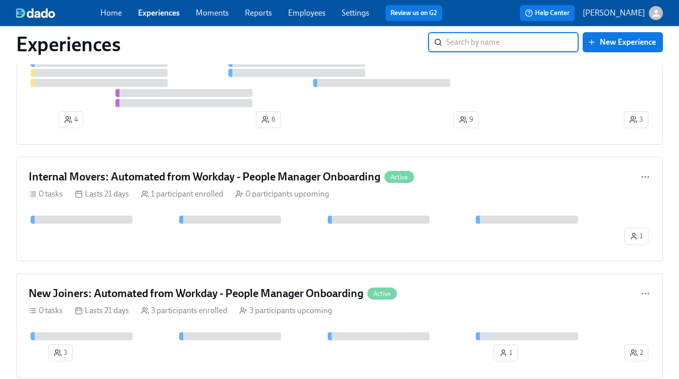
scroll to position [105, 0]
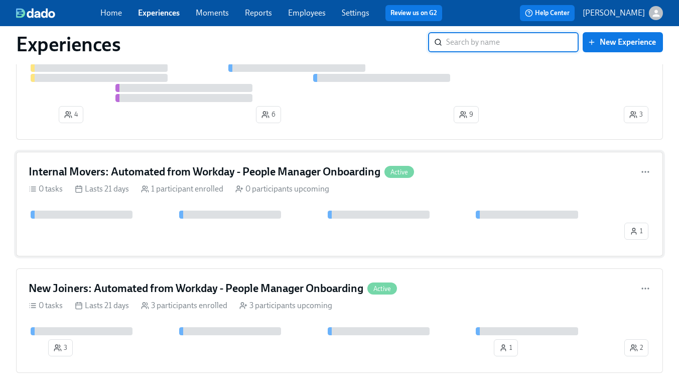
click at [450, 175] on div "Internal Movers: Automated from Workday - People Manager Onboarding Active" at bounding box center [340, 171] width 622 height 15
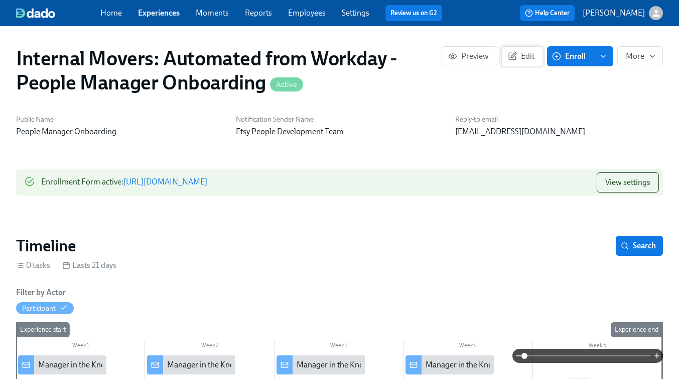
click at [523, 53] on span "Edit" at bounding box center [522, 56] width 25 height 10
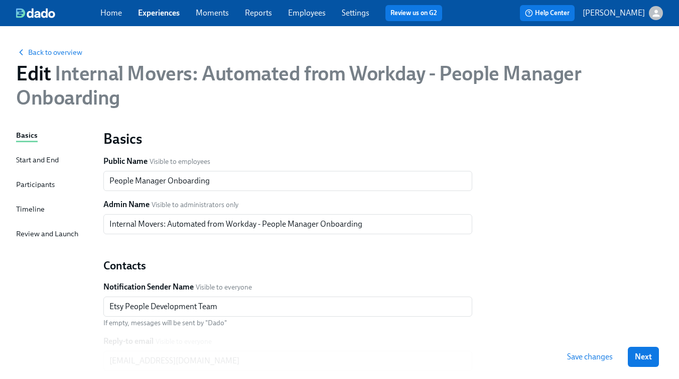
click at [32, 182] on div "Participants" at bounding box center [35, 184] width 39 height 11
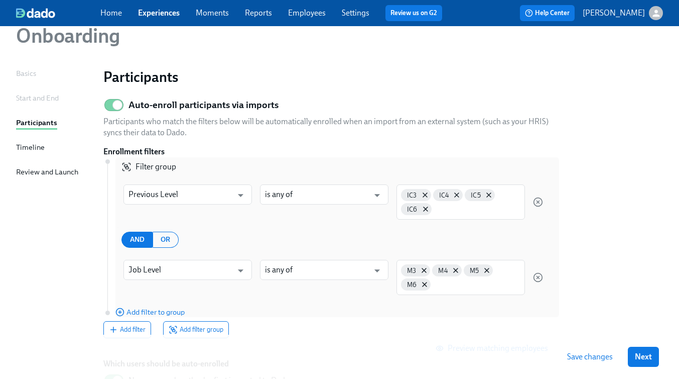
scroll to position [63, 0]
click at [16, 71] on div "Basics" at bounding box center [26, 72] width 20 height 11
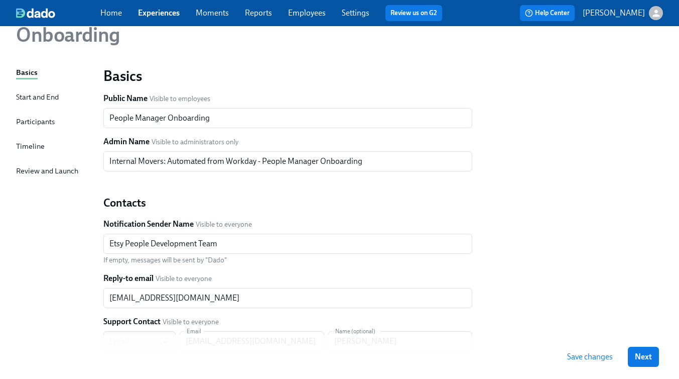
click at [296, 15] on link "Employees" at bounding box center [307, 13] width 38 height 10
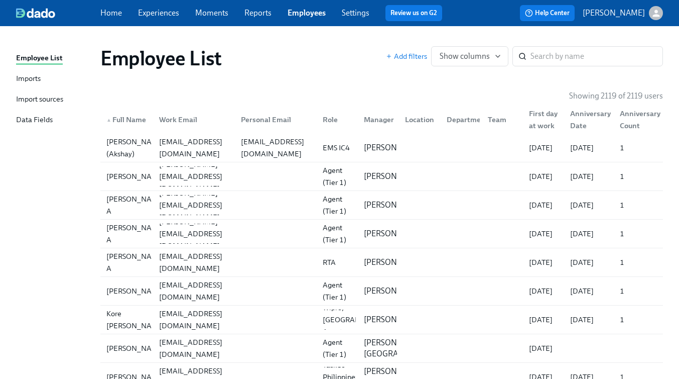
click at [29, 83] on div "Imports" at bounding box center [28, 79] width 25 height 13
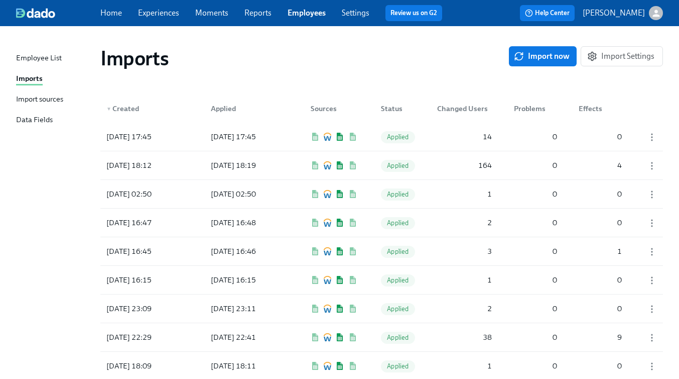
click at [269, 140] on div "2025/09/29 17:45" at bounding box center [250, 137] width 86 height 12
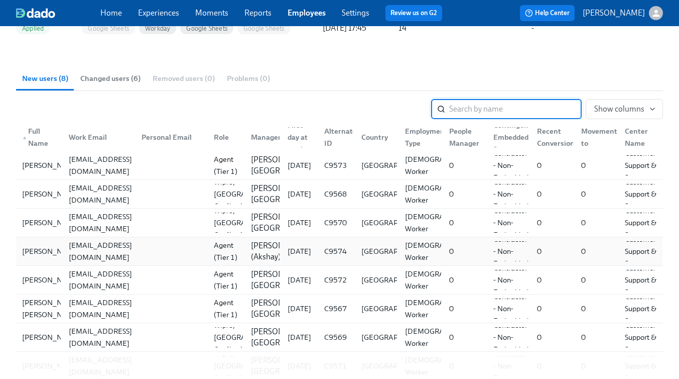
scroll to position [103, 0]
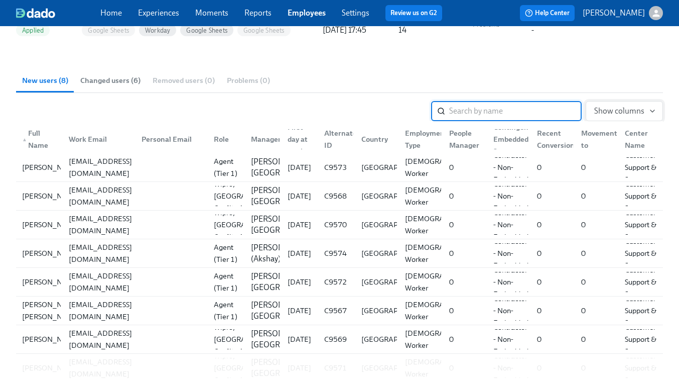
click at [634, 112] on span "Show columns" at bounding box center [624, 111] width 60 height 10
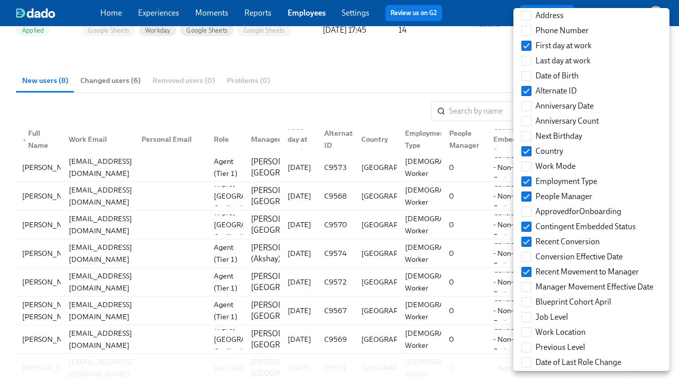
scroll to position [162, 0]
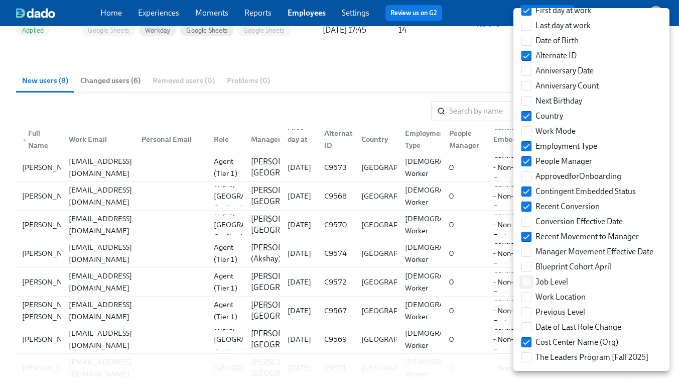
click at [531, 284] on span at bounding box center [527, 282] width 10 height 10
click at [531, 284] on input "Job Level" at bounding box center [526, 281] width 9 height 9
checkbox input "true"
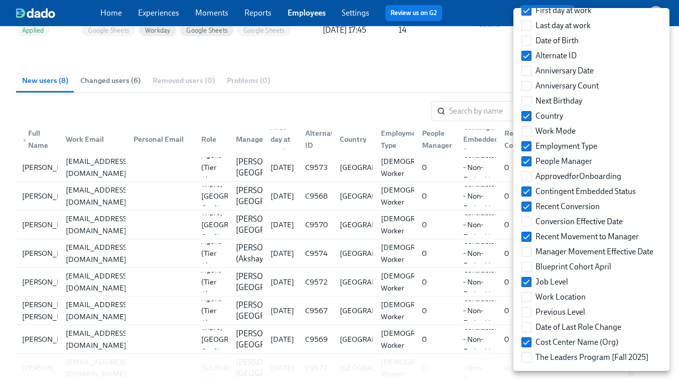
click at [430, 77] on div at bounding box center [339, 189] width 679 height 379
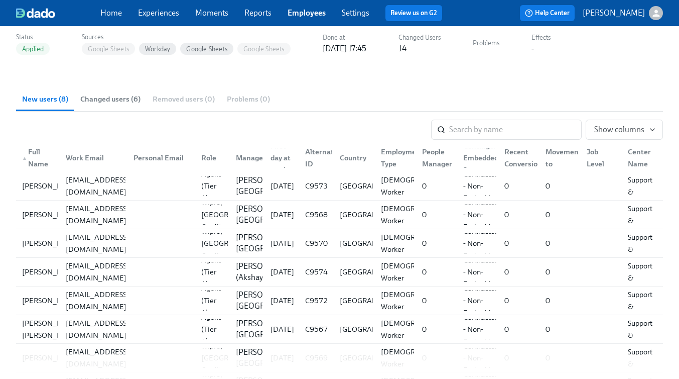
scroll to position [41, 0]
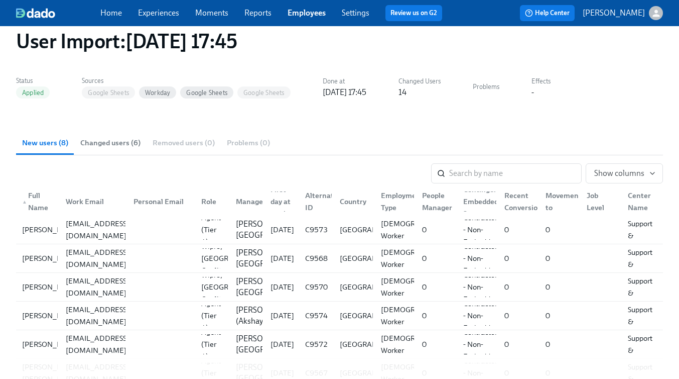
click at [157, 10] on link "Experiences" at bounding box center [158, 13] width 41 height 10
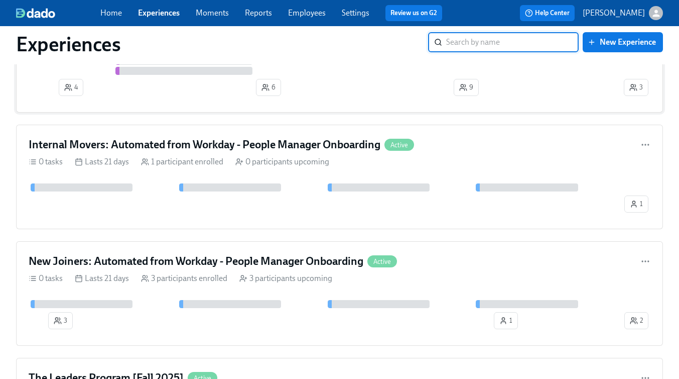
scroll to position [151, 0]
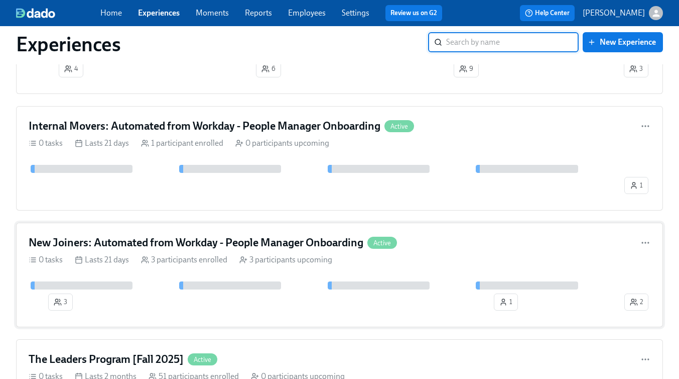
click at [225, 241] on h4 "New Joiners: Automated from Workday - People Manager Onboarding" at bounding box center [196, 242] width 335 height 15
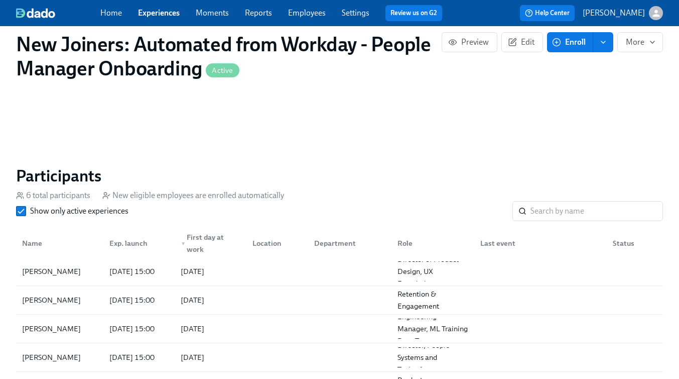
scroll to position [625, 0]
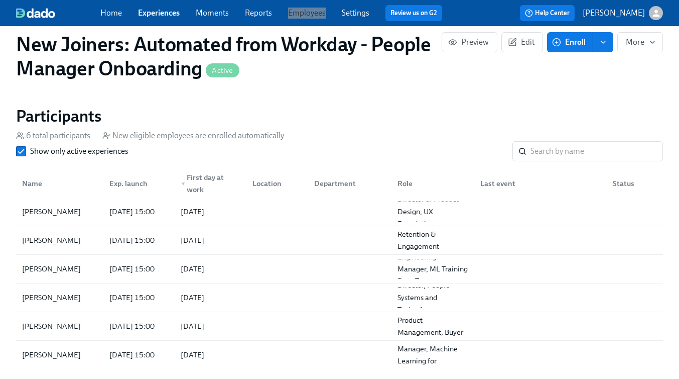
drag, startPoint x: 319, startPoint y: 15, endPoint x: 549, endPoint y: 2, distance: 230.3
click at [0, 0] on div "Home Experiences Moments Reports Employees Settings Review us on G2 Help Center…" at bounding box center [339, 13] width 679 height 26
click at [165, 9] on link "Experiences" at bounding box center [159, 13] width 42 height 10
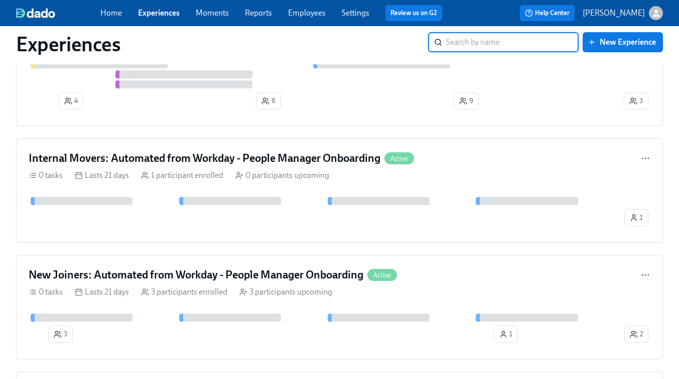
scroll to position [136, 0]
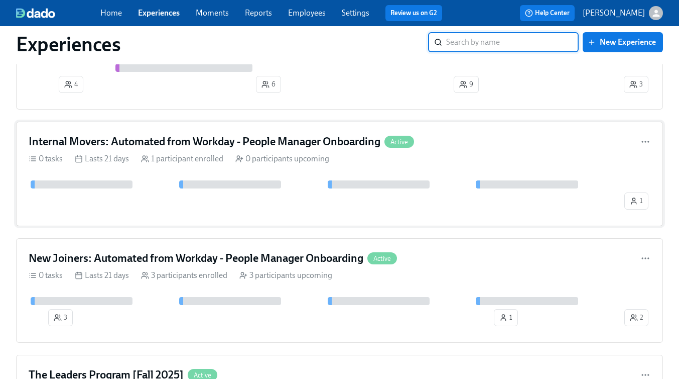
click at [303, 155] on div "0 participants upcoming" at bounding box center [282, 158] width 94 height 11
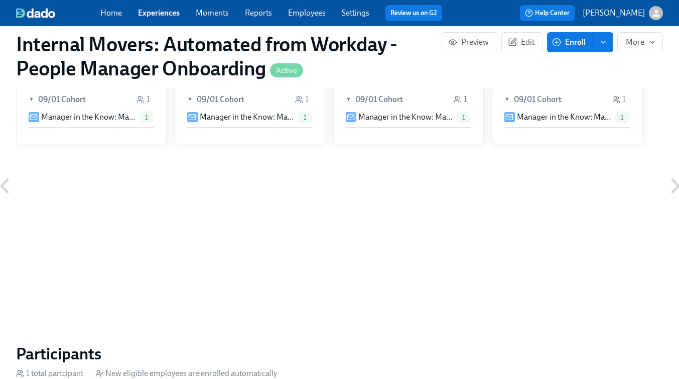
scroll to position [534, 0]
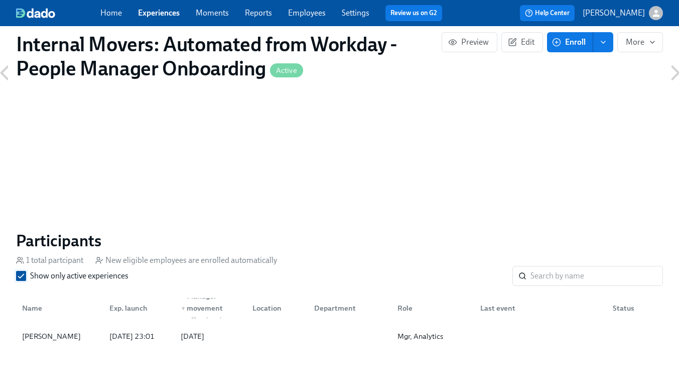
click at [21, 274] on input "Show only active experiences" at bounding box center [21, 275] width 9 height 9
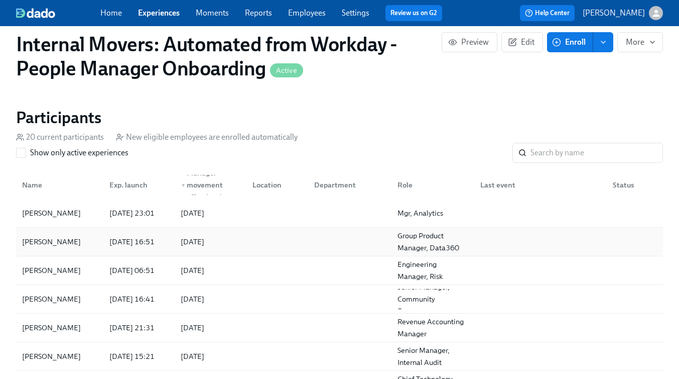
scroll to position [647, 0]
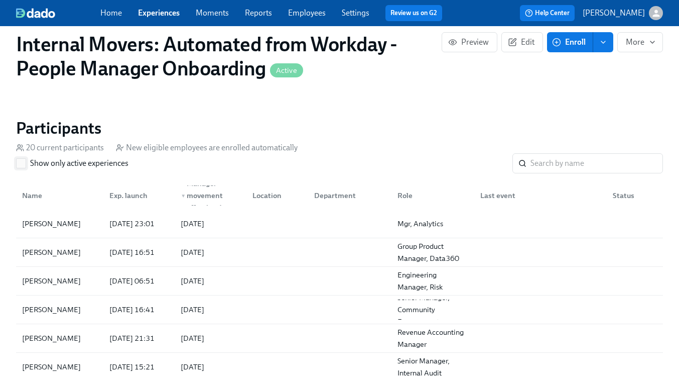
click at [16, 166] on span at bounding box center [21, 163] width 10 height 10
click at [17, 166] on input "Show only active experiences" at bounding box center [21, 163] width 9 height 9
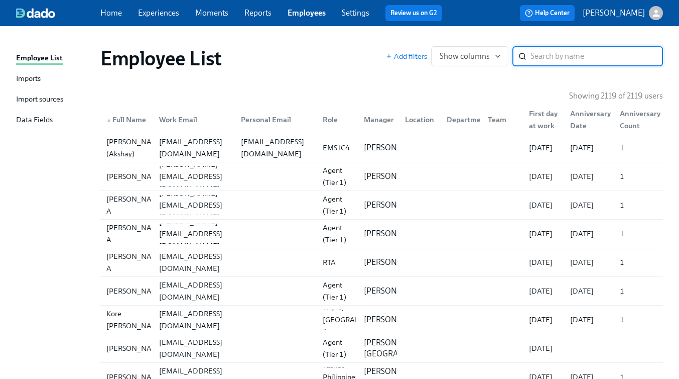
click at [302, 14] on link "Employees" at bounding box center [307, 13] width 38 height 10
click at [590, 57] on input "search" at bounding box center [597, 56] width 133 height 20
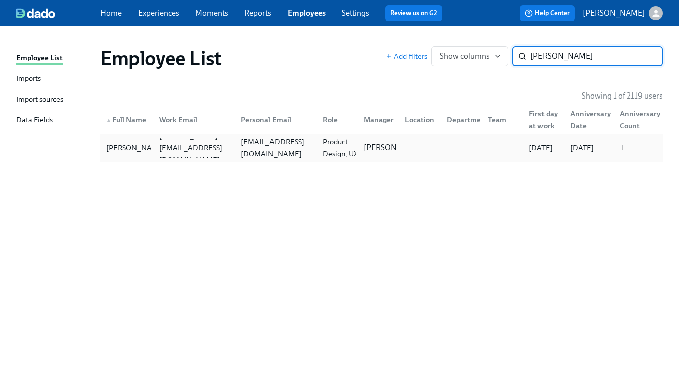
type input "dan rader"
click at [468, 139] on div at bounding box center [459, 148] width 41 height 20
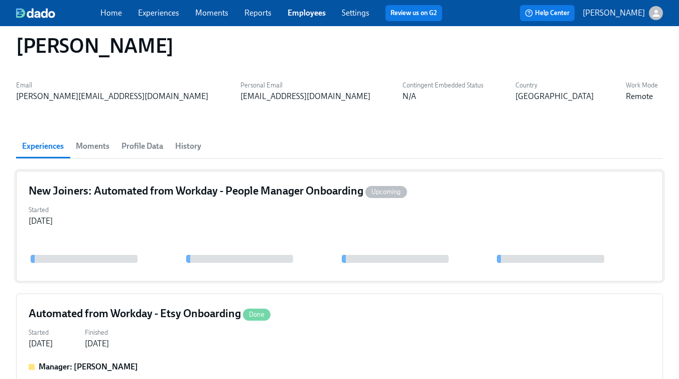
scroll to position [11, 0]
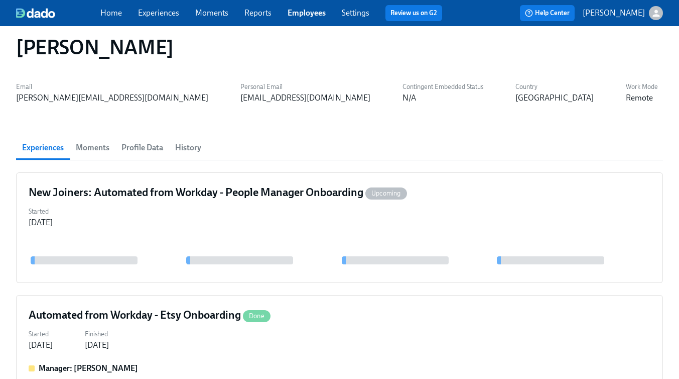
click at [147, 152] on span "Profile Data" at bounding box center [142, 148] width 42 height 14
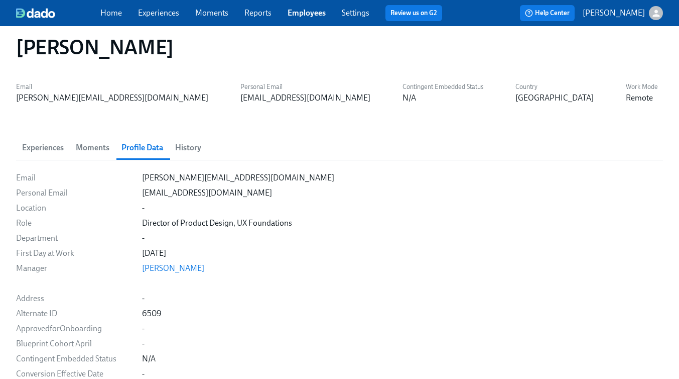
click at [184, 145] on span "History" at bounding box center [188, 148] width 26 height 14
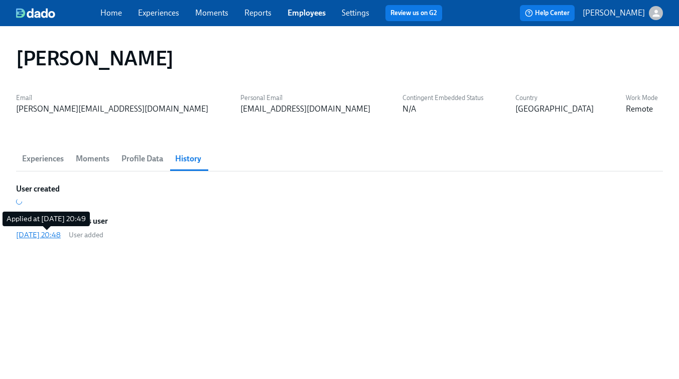
click at [57, 235] on div "2025/09/09 20:48" at bounding box center [38, 234] width 45 height 10
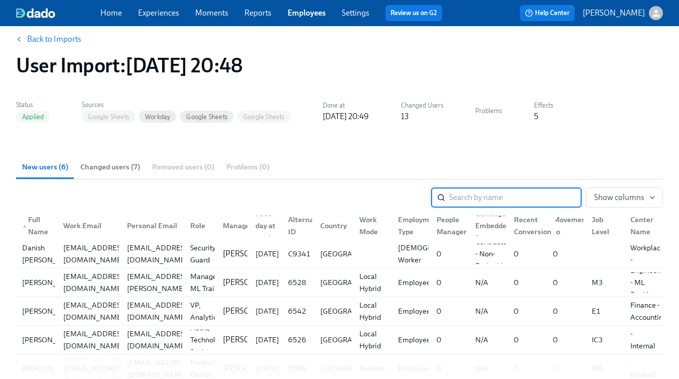
scroll to position [20, 0]
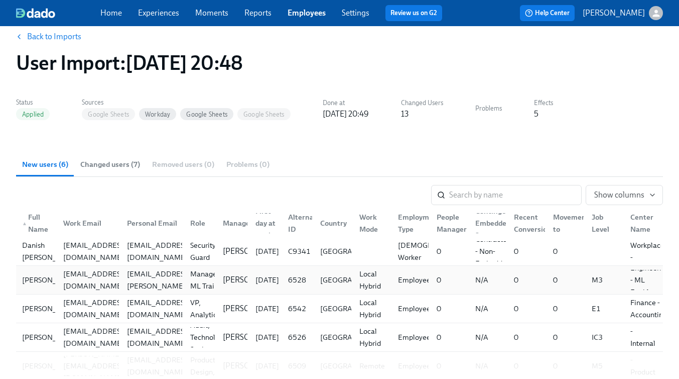
click at [590, 278] on div "M3" at bounding box center [597, 280] width 19 height 12
click at [594, 278] on div "M3" at bounding box center [597, 280] width 19 height 12
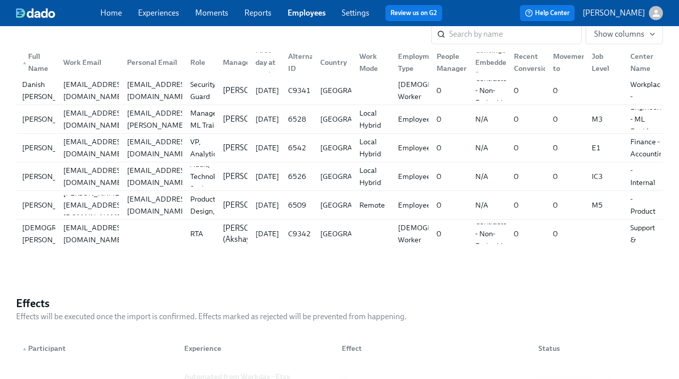
scroll to position [0, 0]
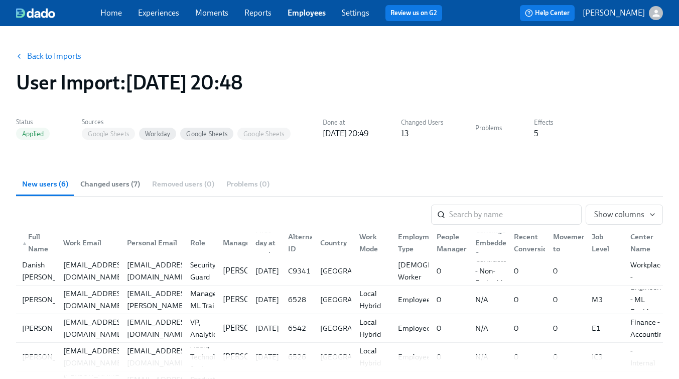
click at [110, 187] on span "Changed users (7)" at bounding box center [110, 184] width 60 height 12
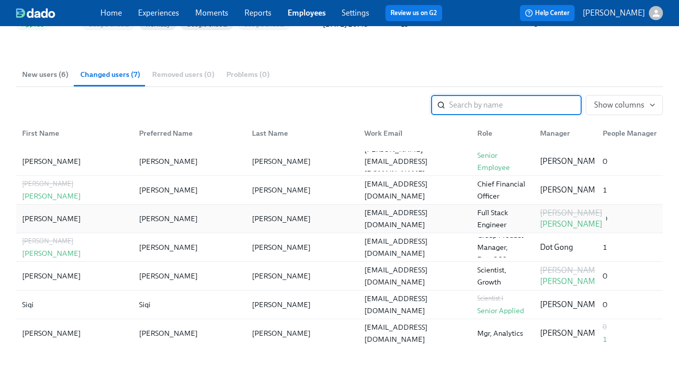
scroll to position [117, 0]
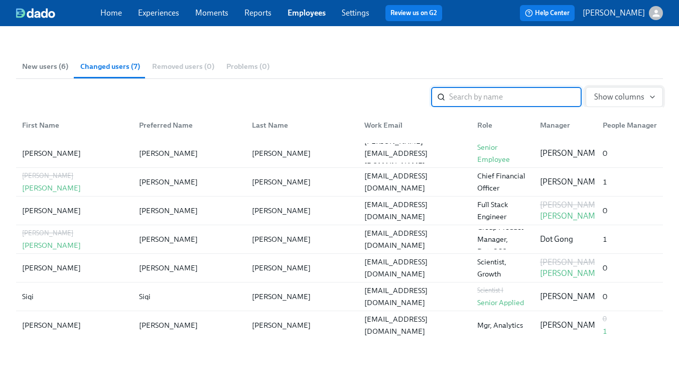
click at [628, 93] on span "Show columns" at bounding box center [624, 97] width 60 height 10
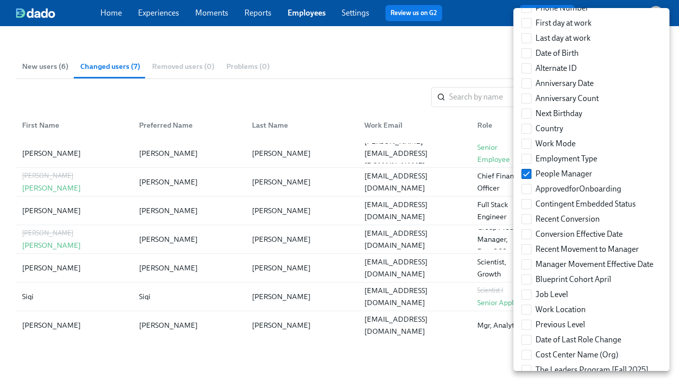
scroll to position [192, 0]
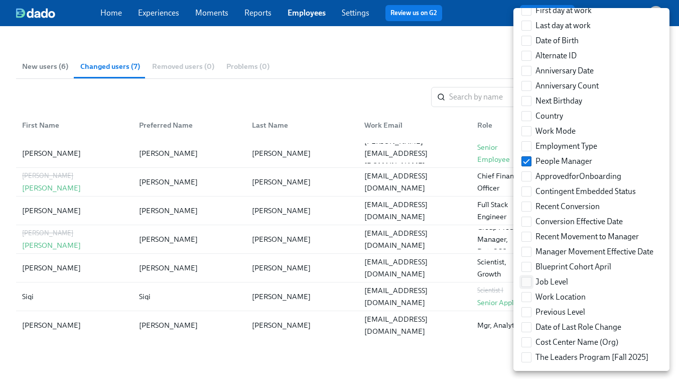
click at [523, 281] on input "Job Level" at bounding box center [526, 281] width 9 height 9
checkbox input "true"
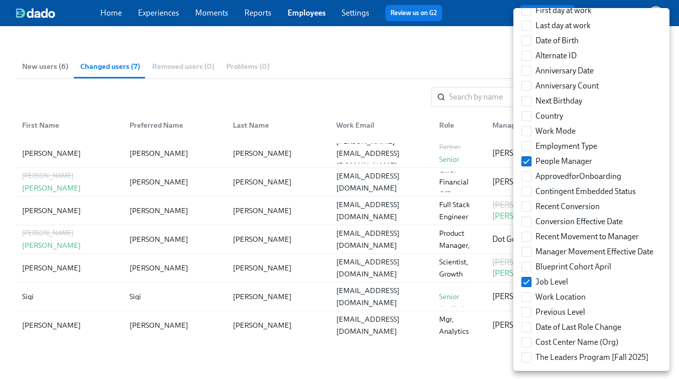
click at [392, 100] on div at bounding box center [339, 189] width 679 height 379
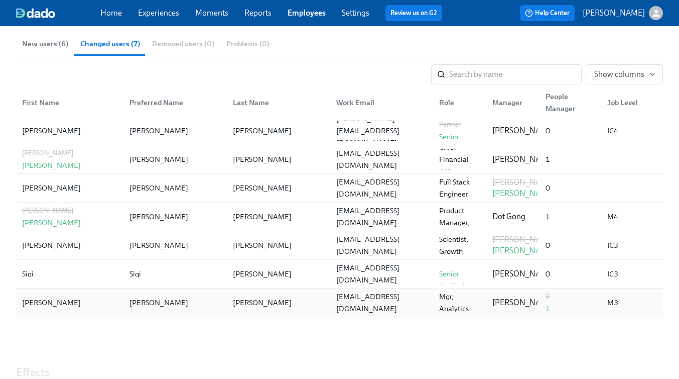
scroll to position [141, 0]
click at [612, 78] on span "Show columns" at bounding box center [624, 74] width 60 height 10
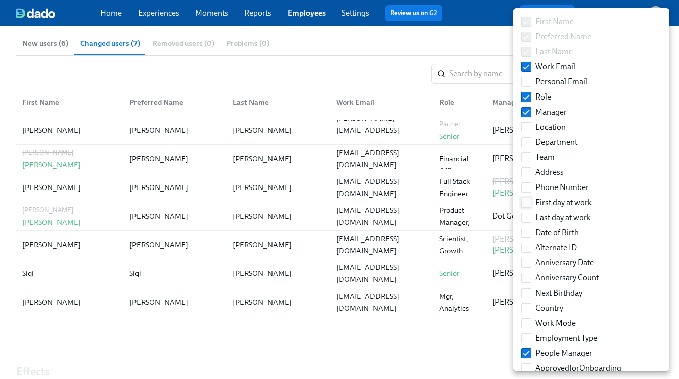
click at [535, 200] on label "First day at work" at bounding box center [557, 202] width 78 height 15
click at [531, 200] on input "First day at work" at bounding box center [526, 202] width 9 height 9
checkbox input "true"
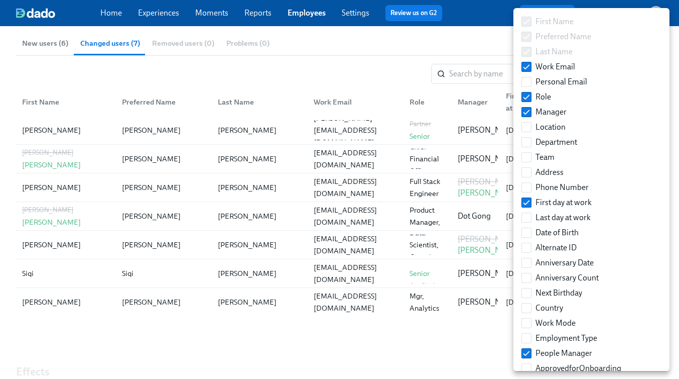
click at [348, 348] on div at bounding box center [339, 189] width 679 height 379
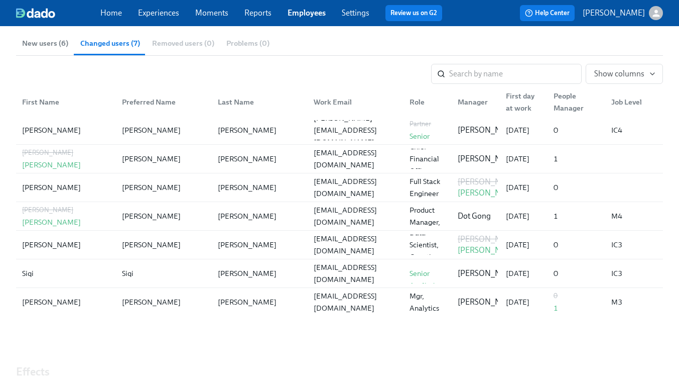
click at [569, 102] on div "People Manager" at bounding box center [577, 102] width 54 height 24
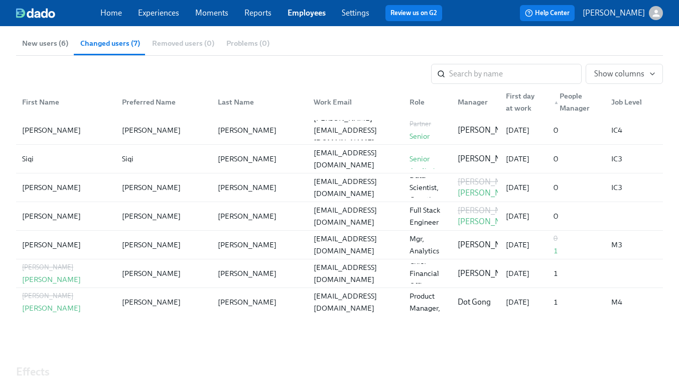
click at [569, 102] on div "▲ People Manager" at bounding box center [577, 102] width 54 height 24
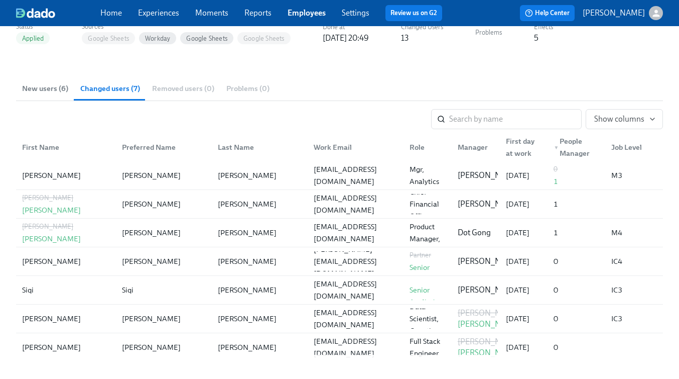
scroll to position [94, 0]
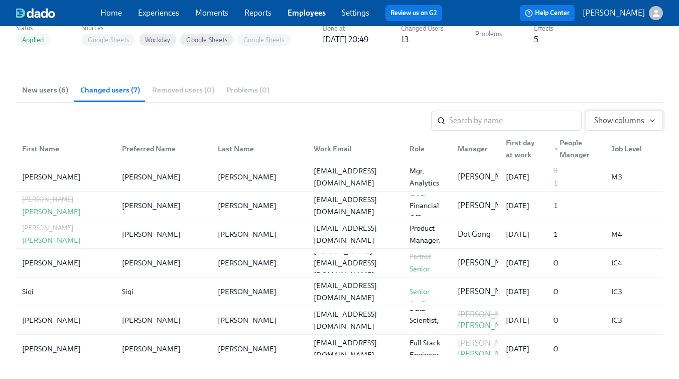
click at [627, 122] on span "Show columns" at bounding box center [624, 120] width 60 height 10
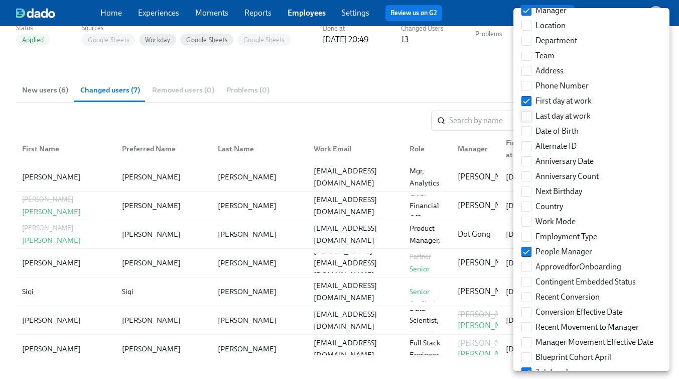
scroll to position [192, 0]
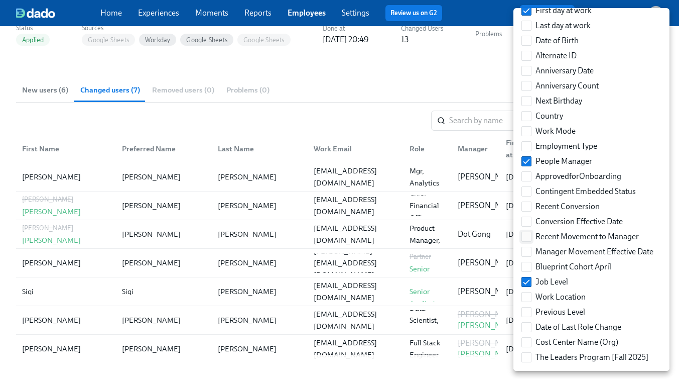
click at [529, 240] on input "Recent Movement to Manager" at bounding box center [526, 236] width 9 height 9
checkbox input "true"
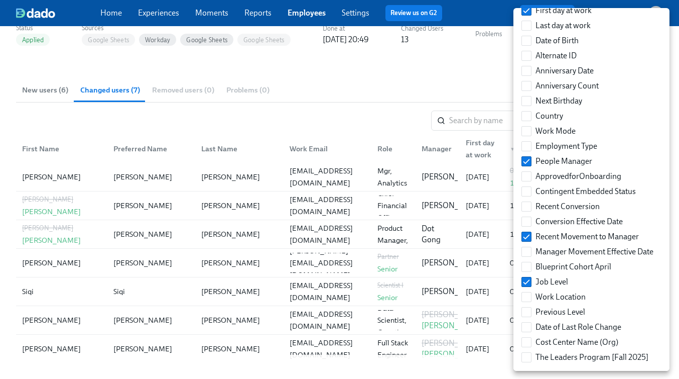
click at [396, 111] on div at bounding box center [339, 189] width 679 height 379
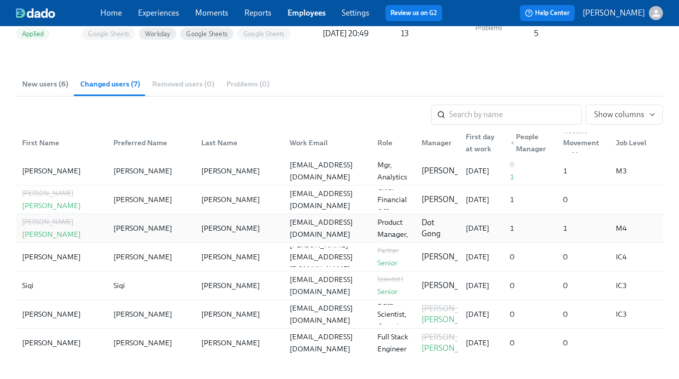
scroll to position [0, 0]
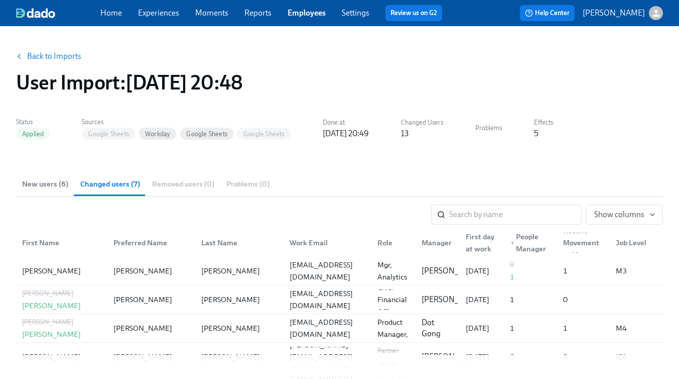
click at [156, 15] on link "Experiences" at bounding box center [158, 13] width 41 height 10
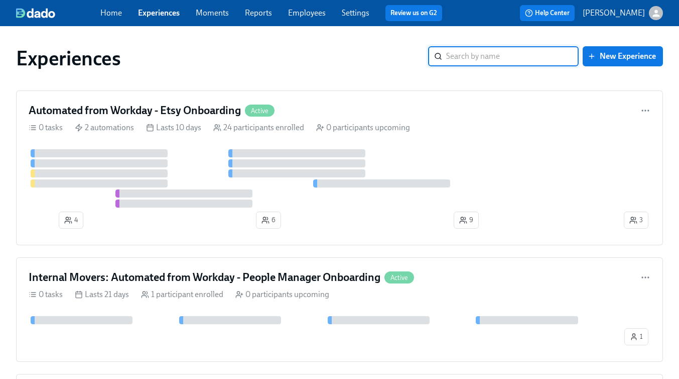
click at [313, 13] on link "Employees" at bounding box center [307, 13] width 38 height 10
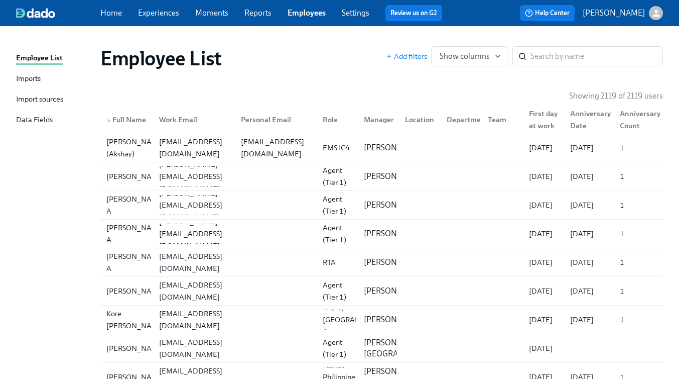
click at [25, 80] on div "Imports" at bounding box center [28, 79] width 25 height 13
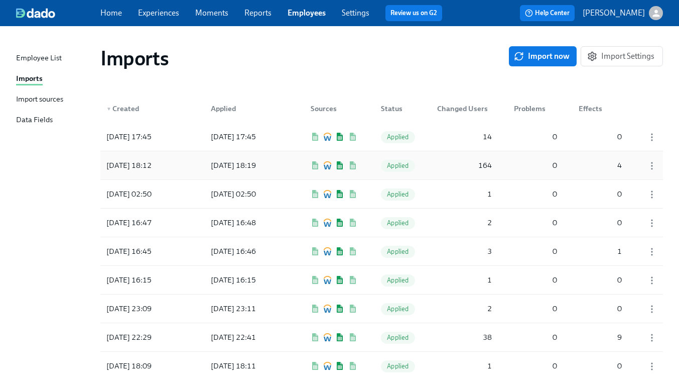
click at [461, 164] on div "164" at bounding box center [464, 165] width 63 height 20
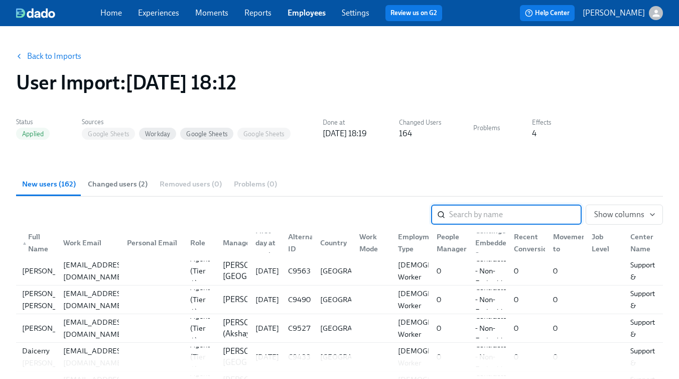
click at [123, 183] on span "Changed users (2)" at bounding box center [118, 184] width 60 height 12
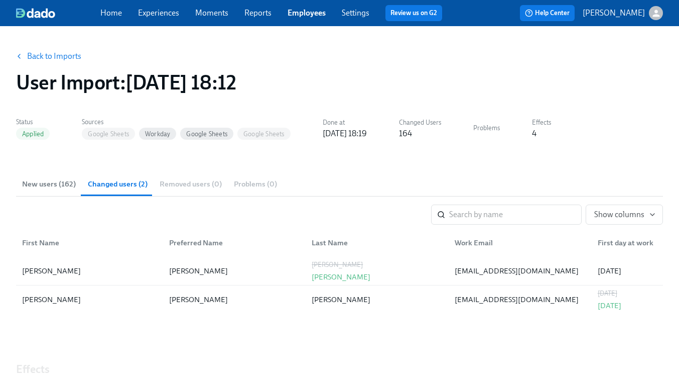
click at [172, 11] on link "Experiences" at bounding box center [158, 13] width 41 height 10
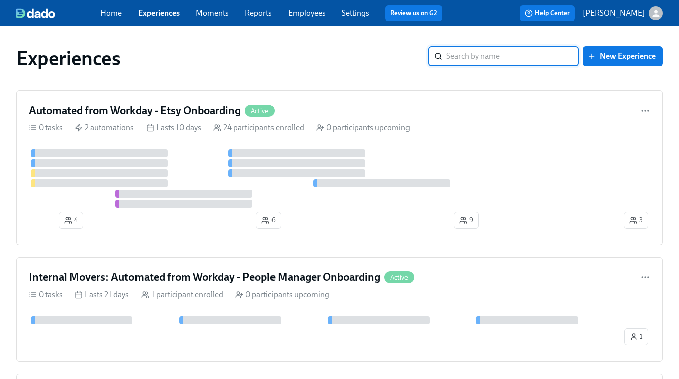
click at [317, 12] on link "Employees" at bounding box center [307, 13] width 38 height 10
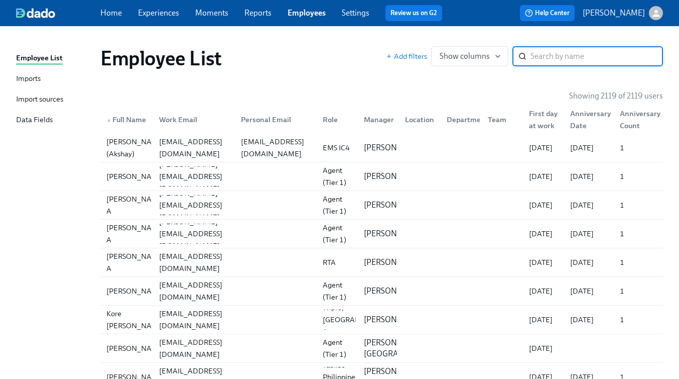
click at [39, 104] on div "Import sources" at bounding box center [39, 99] width 47 height 13
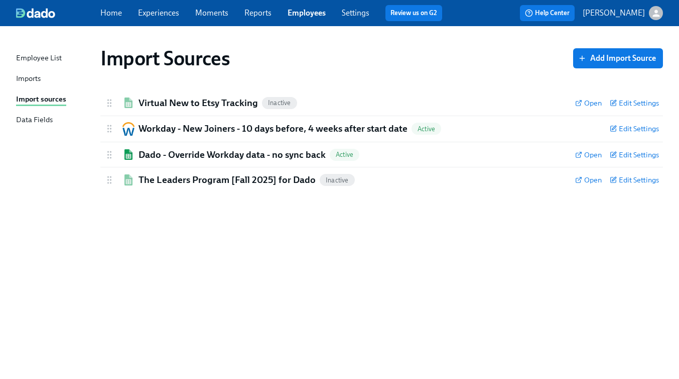
click at [27, 85] on div "Imports" at bounding box center [28, 79] width 25 height 13
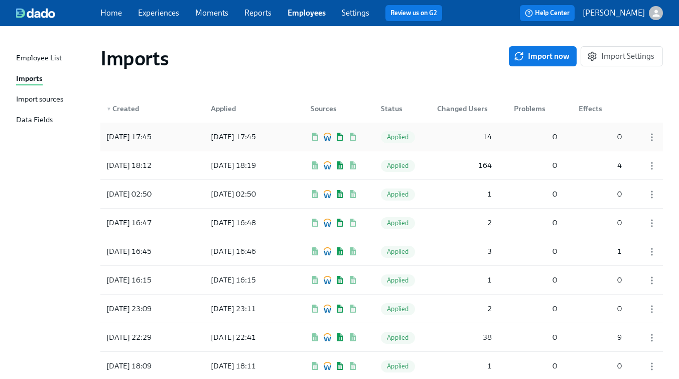
click at [430, 137] on div "2025/09/29 17:45 2025/09/29 17:45 Applied 14 0 0" at bounding box center [381, 136] width 563 height 28
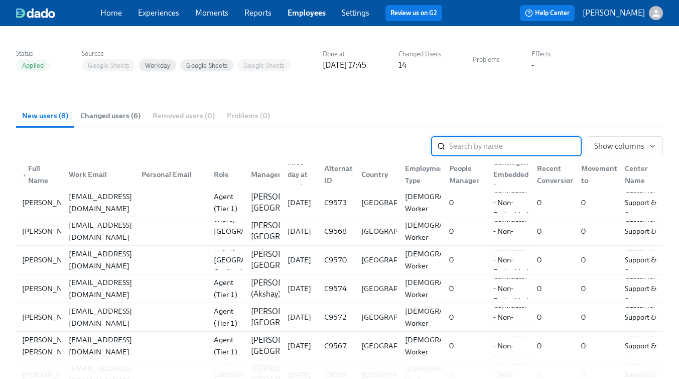
scroll to position [129, 0]
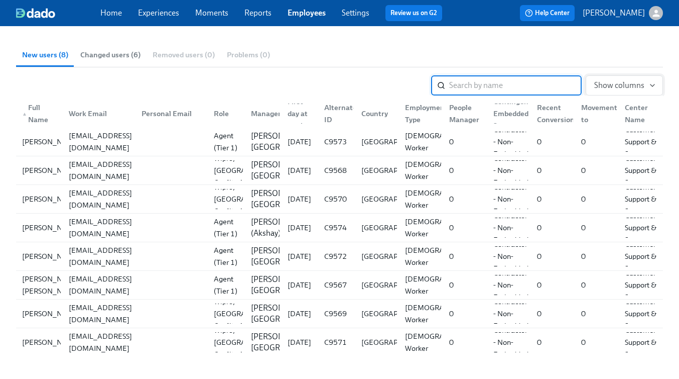
click at [618, 87] on span "Show columns" at bounding box center [624, 85] width 60 height 10
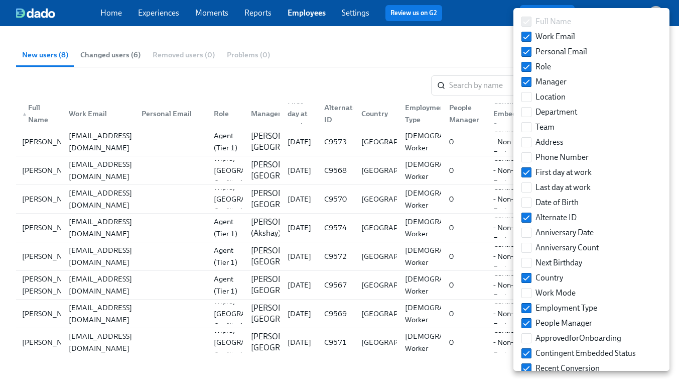
click at [618, 87] on div "Manager" at bounding box center [592, 81] width 148 height 15
click at [470, 54] on div at bounding box center [339, 189] width 679 height 379
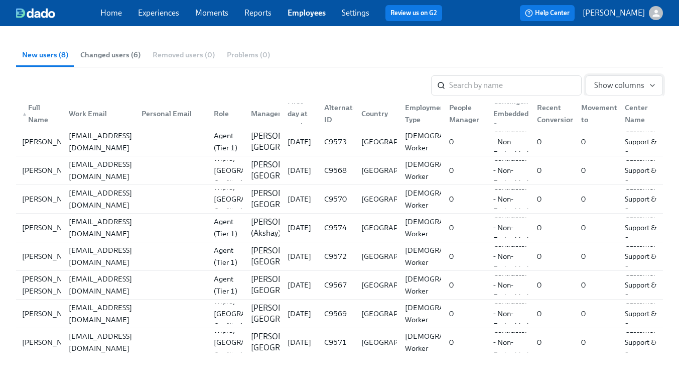
click at [623, 88] on span "Show columns" at bounding box center [624, 85] width 60 height 10
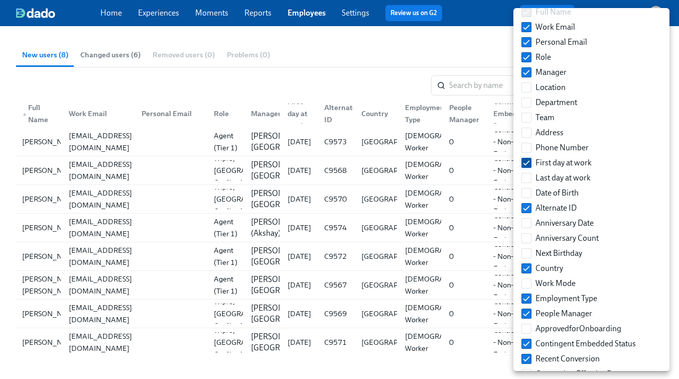
scroll to position [12, 0]
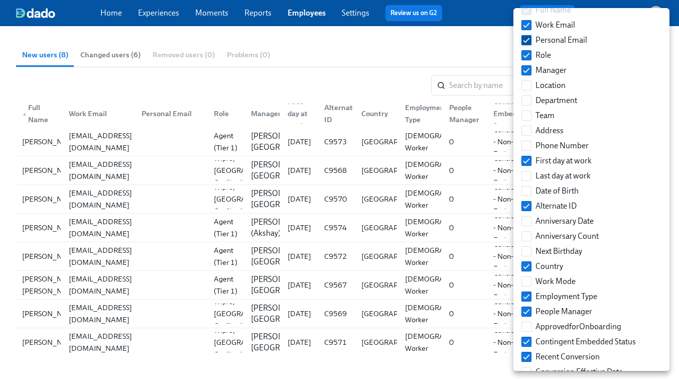
click at [527, 44] on input "Personal Email" at bounding box center [526, 40] width 9 height 9
checkbox input "false"
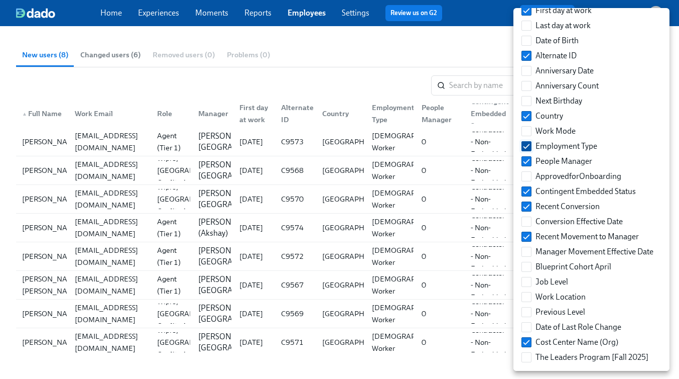
scroll to position [0, 0]
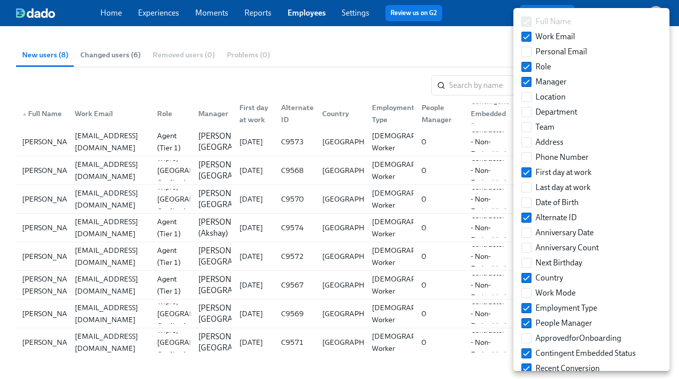
click at [379, 75] on div at bounding box center [339, 189] width 679 height 379
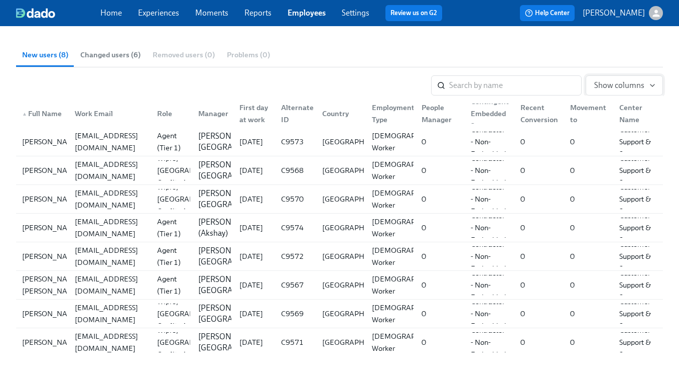
click at [613, 80] on button "Show columns" at bounding box center [624, 85] width 77 height 20
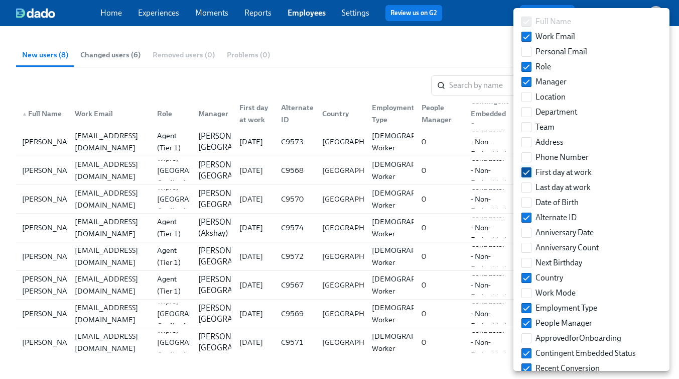
scroll to position [162, 0]
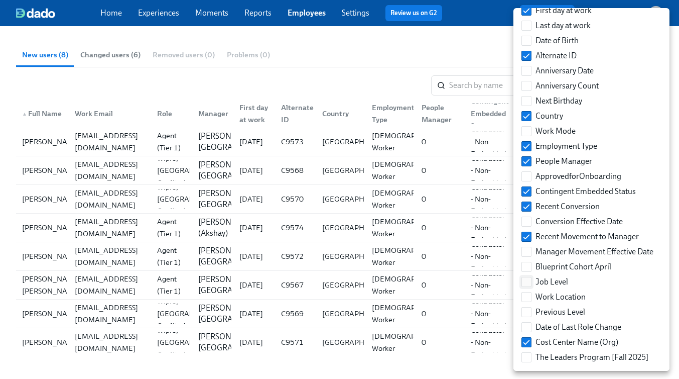
click at [526, 279] on input "Job Level" at bounding box center [526, 281] width 9 height 9
checkbox input "true"
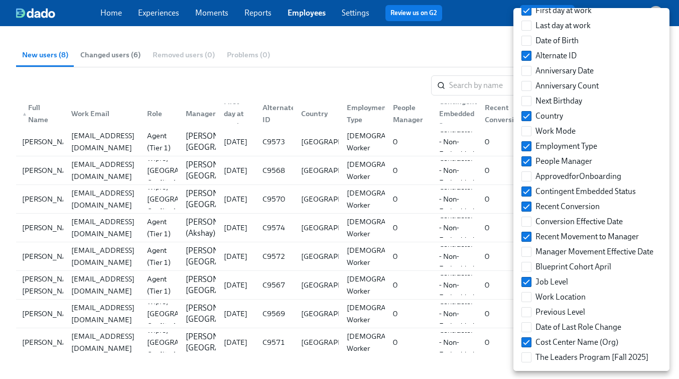
click at [364, 68] on div at bounding box center [339, 189] width 679 height 379
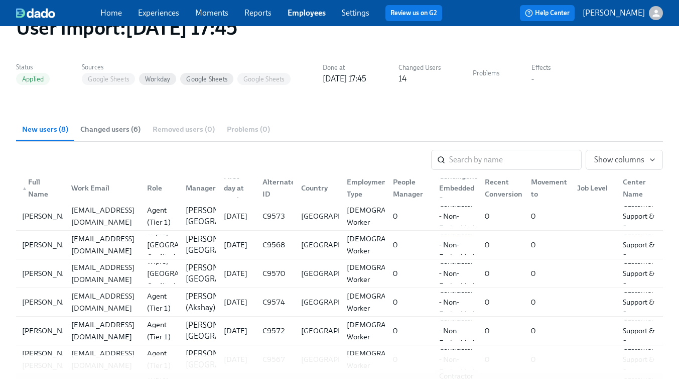
scroll to position [0, 0]
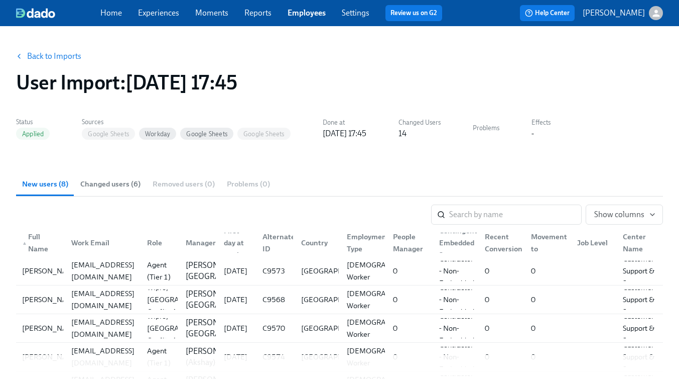
click at [295, 12] on link "Employees" at bounding box center [307, 13] width 38 height 10
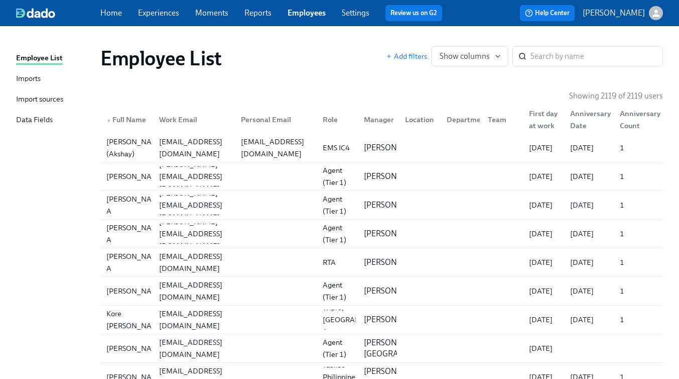
click at [20, 76] on div "Imports" at bounding box center [28, 79] width 25 height 13
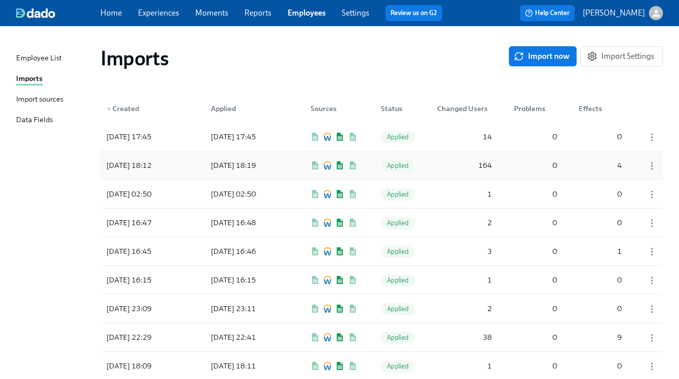
click at [441, 165] on div "164" at bounding box center [464, 165] width 63 height 20
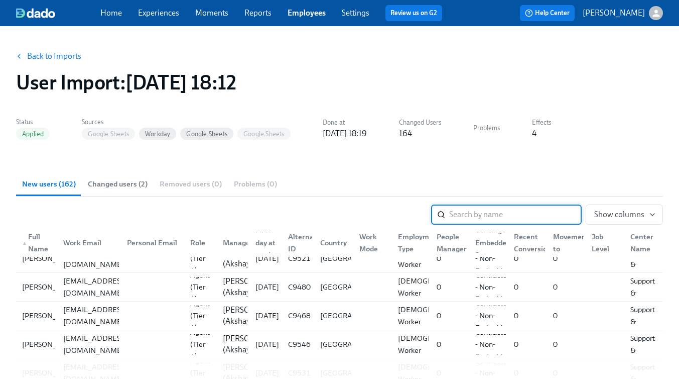
scroll to position [647, 0]
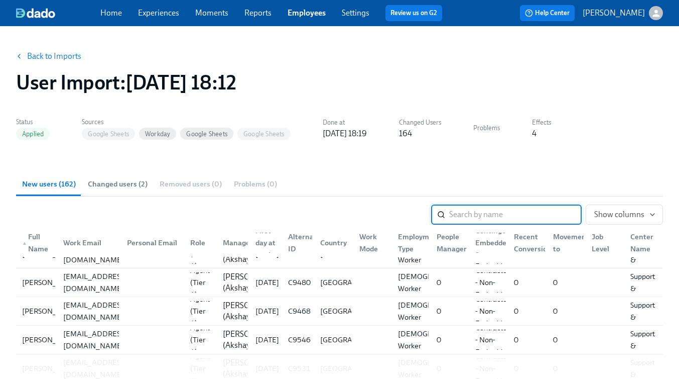
click at [150, 10] on link "Experiences" at bounding box center [158, 13] width 41 height 10
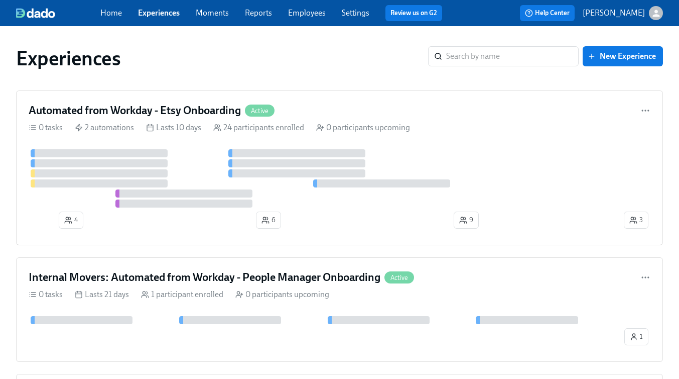
click at [151, 13] on link "Experiences" at bounding box center [159, 13] width 42 height 10
click at [165, 14] on link "Experiences" at bounding box center [159, 13] width 42 height 10
